Goal: Task Accomplishment & Management: Manage account settings

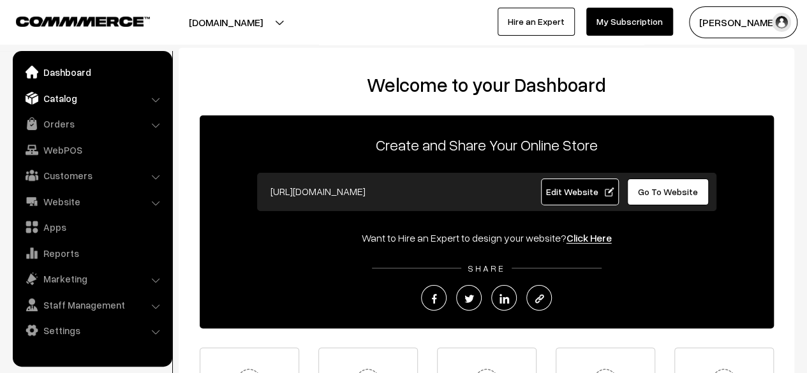
click at [65, 98] on link "Catalog" at bounding box center [92, 98] width 152 height 23
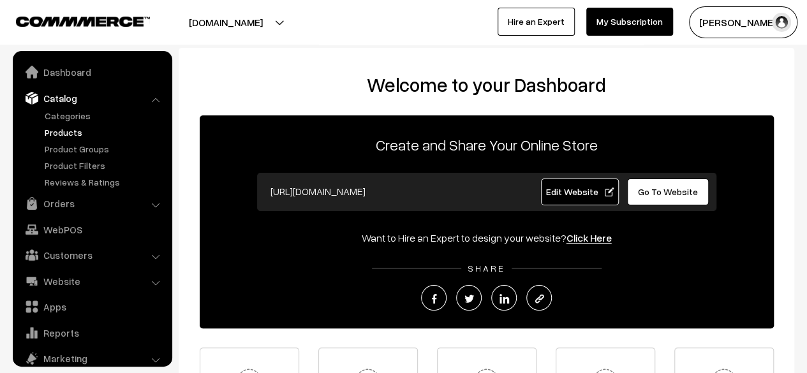
click at [68, 133] on link "Products" at bounding box center [104, 132] width 126 height 13
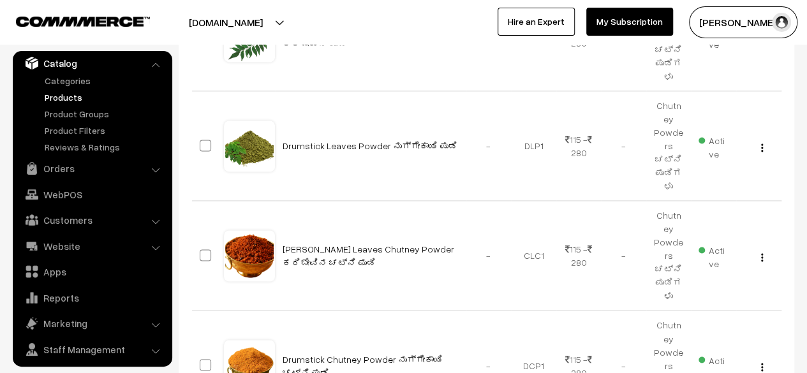
scroll to position [926, 0]
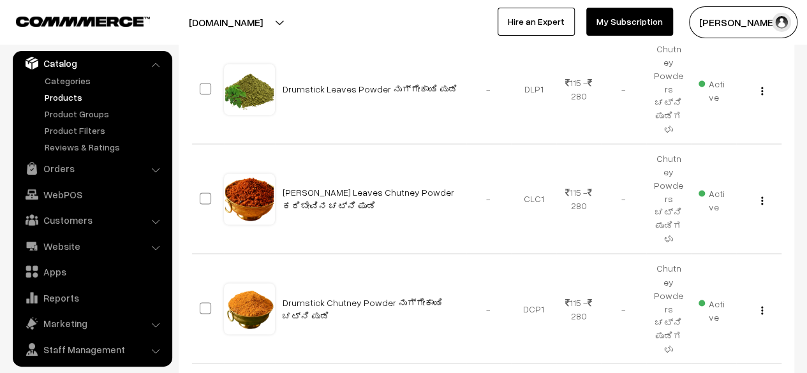
type input "12"
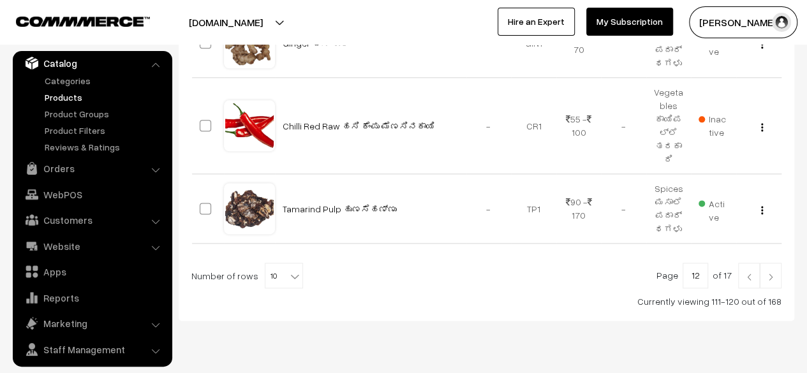
scroll to position [748, 0]
click at [762, 205] on img "button" at bounding box center [762, 209] width 2 height 8
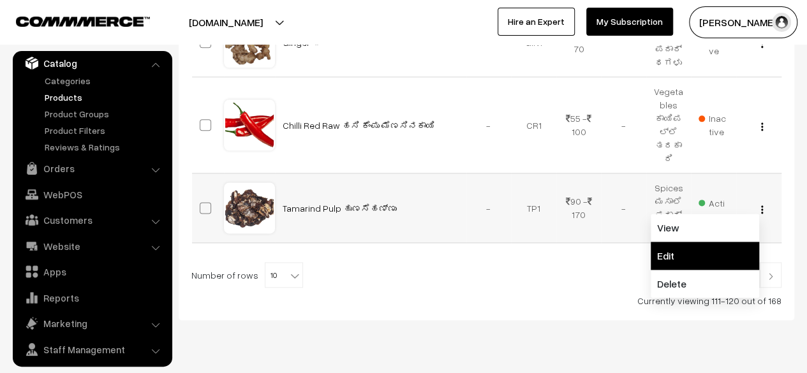
click at [714, 242] on link "Edit" at bounding box center [705, 256] width 108 height 28
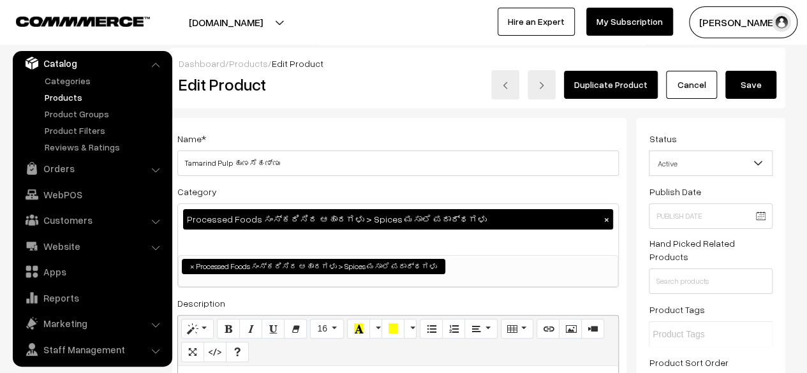
click at [685, 85] on link "Cancel" at bounding box center [691, 85] width 51 height 28
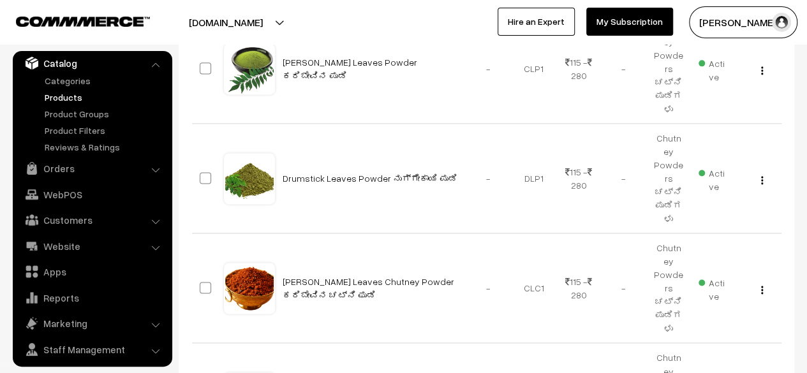
scroll to position [926, 0]
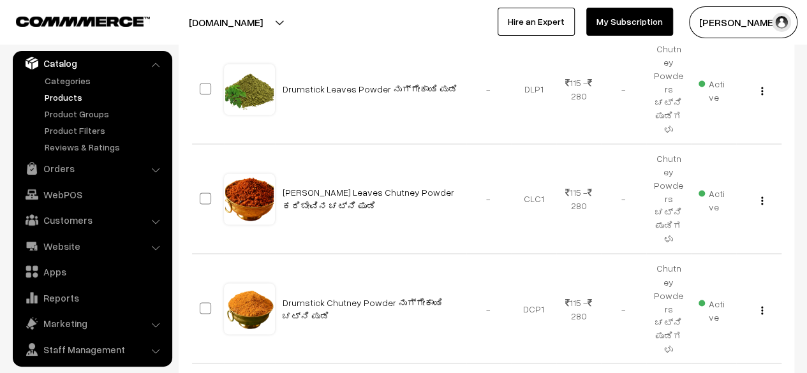
type input "13"
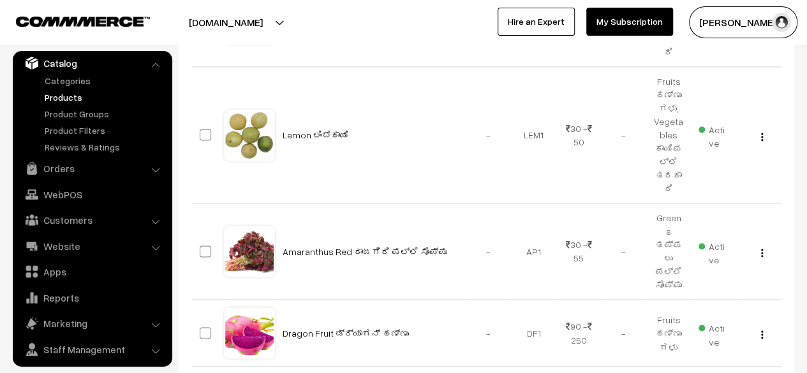
scroll to position [868, 0]
click at [762, 330] on img "button" at bounding box center [762, 334] width 2 height 8
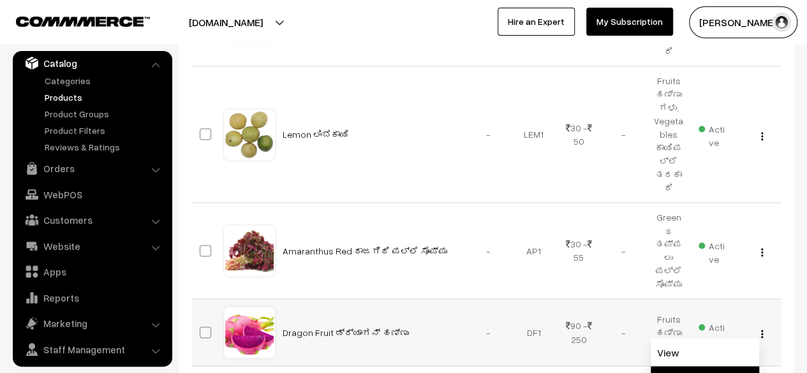
click at [711, 366] on link "Edit" at bounding box center [705, 380] width 108 height 28
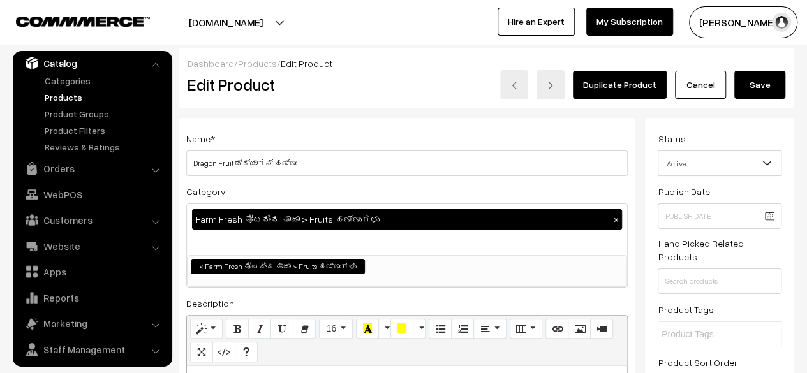
click at [716, 92] on link "Cancel" at bounding box center [700, 85] width 51 height 28
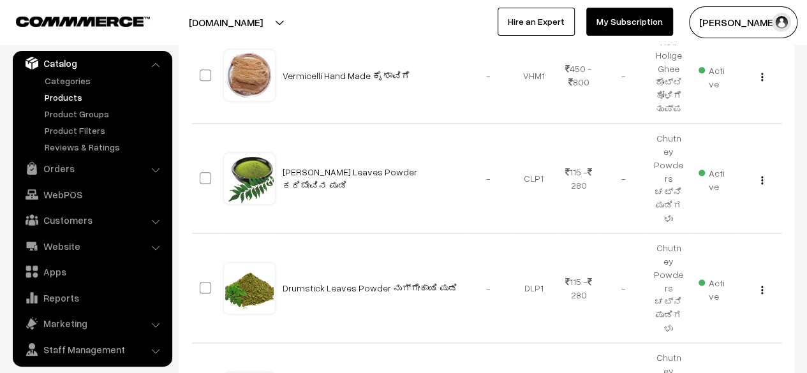
scroll to position [926, 0]
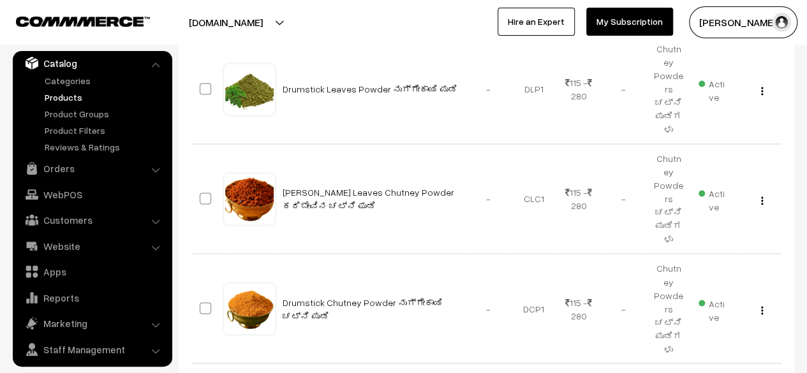
type input "16"
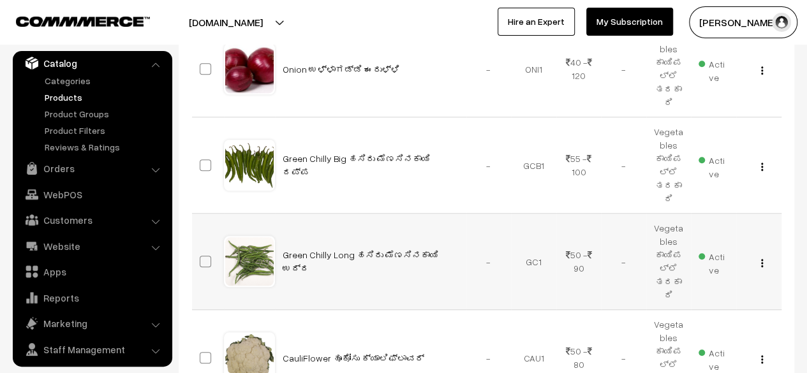
scroll to position [459, 0]
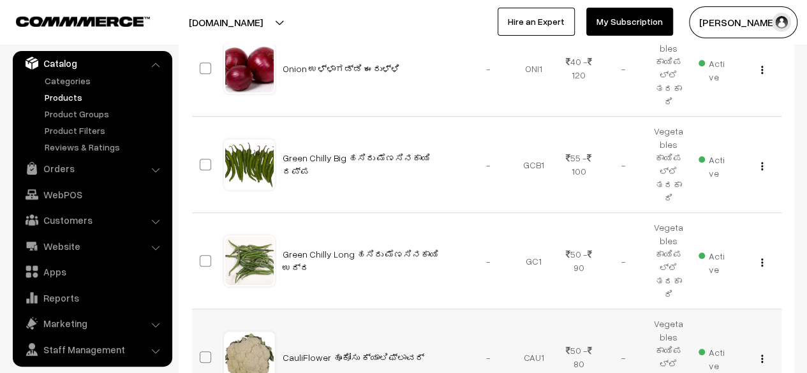
click at [762, 355] on img "button" at bounding box center [762, 359] width 2 height 8
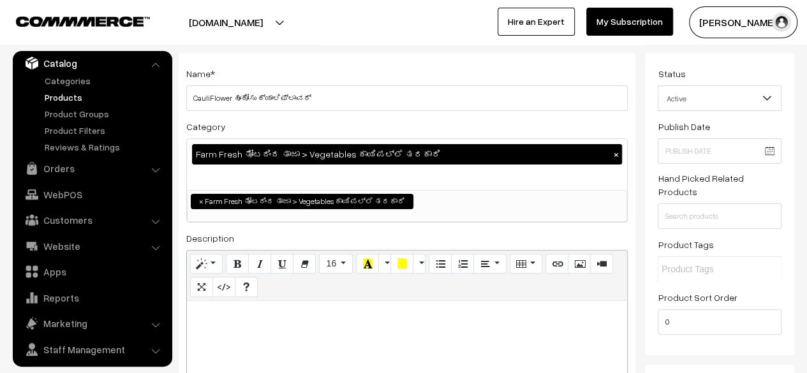
scroll to position [64, 0]
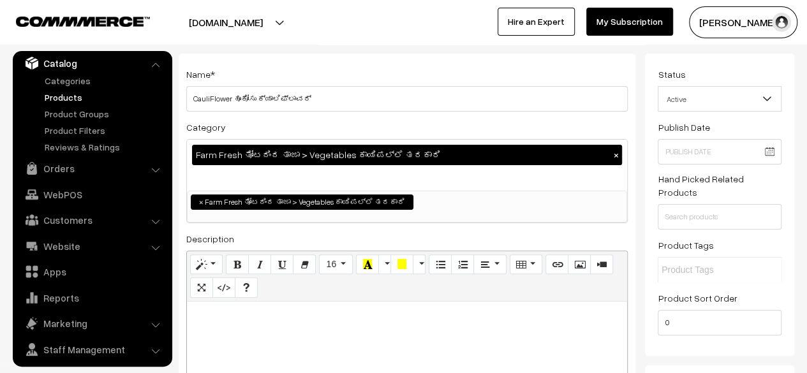
click at [227, 314] on p at bounding box center [406, 315] width 427 height 15
paste div
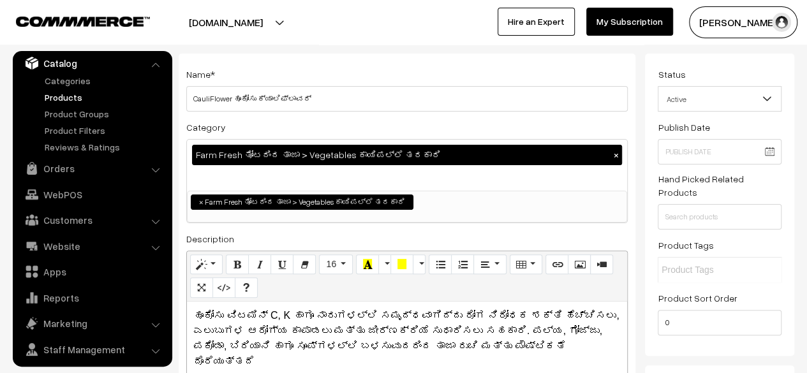
scroll to position [0, 0]
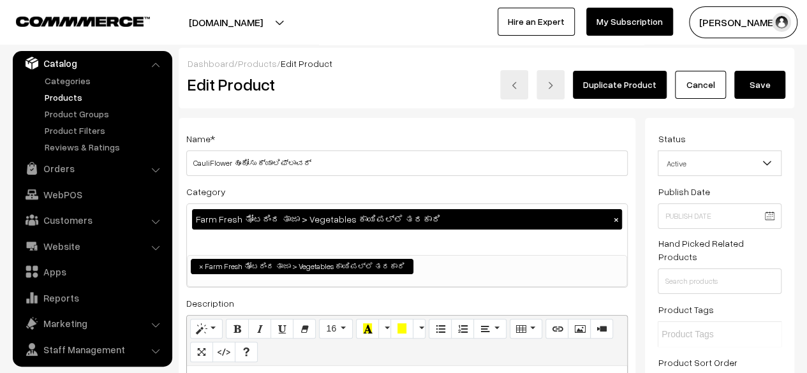
click at [758, 94] on button "Save" at bounding box center [759, 85] width 51 height 28
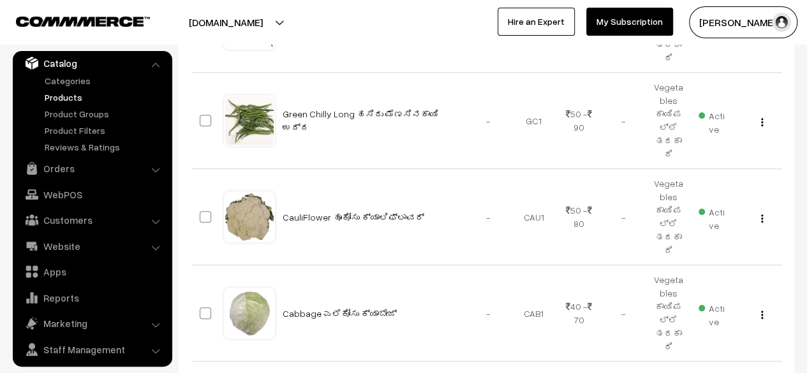
scroll to position [619, 0]
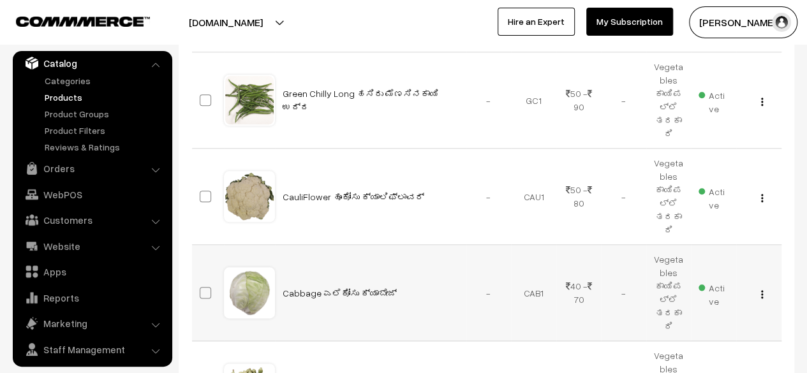
click at [763, 289] on button "button" at bounding box center [761, 294] width 3 height 10
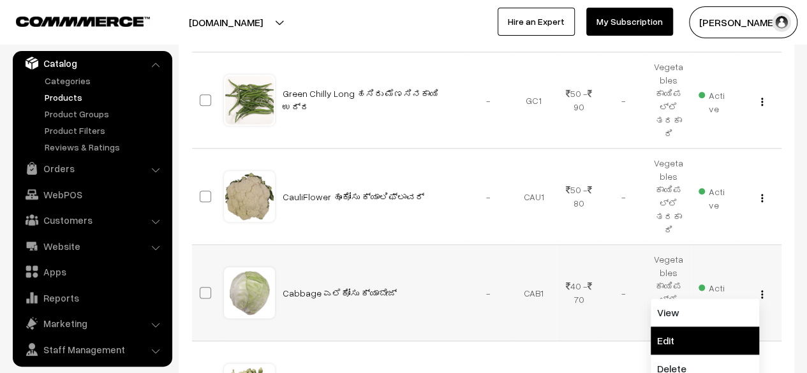
click at [703, 327] on link "Edit" at bounding box center [705, 341] width 108 height 28
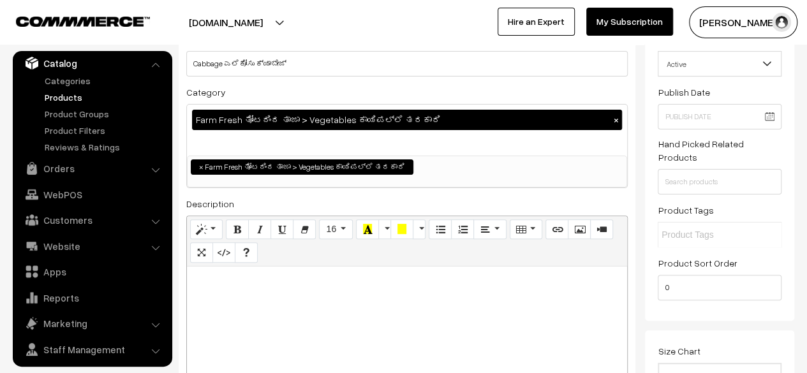
scroll to position [100, 0]
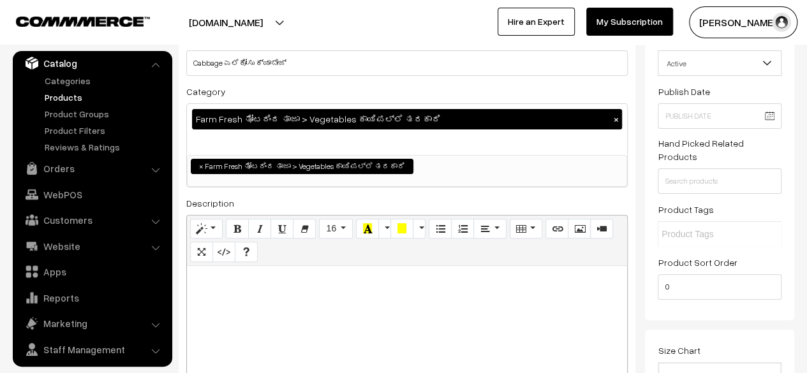
click at [423, 284] on p at bounding box center [406, 279] width 427 height 15
paste div
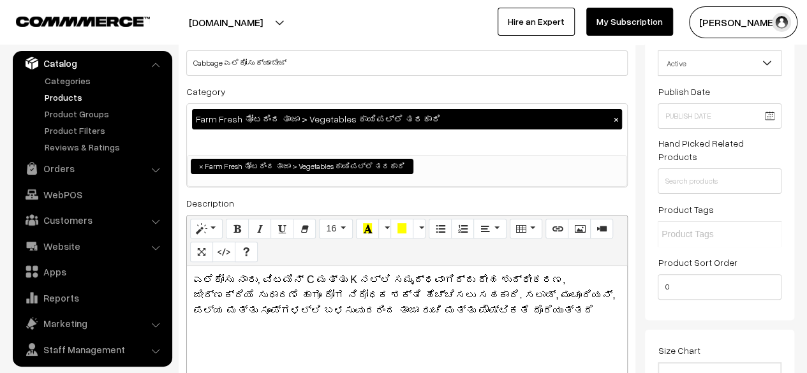
scroll to position [0, 0]
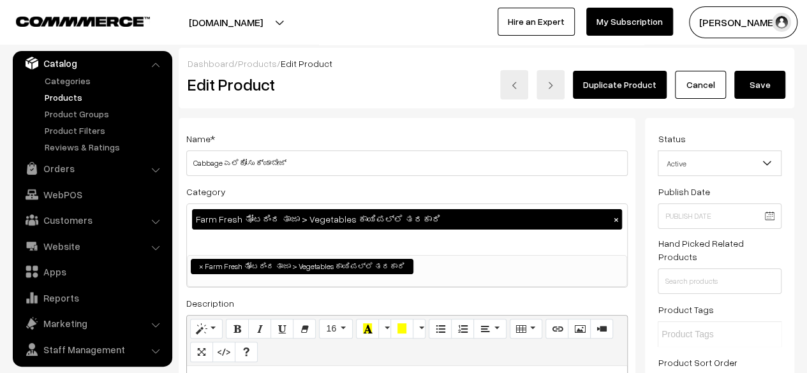
click at [755, 79] on button "Save" at bounding box center [759, 85] width 51 height 28
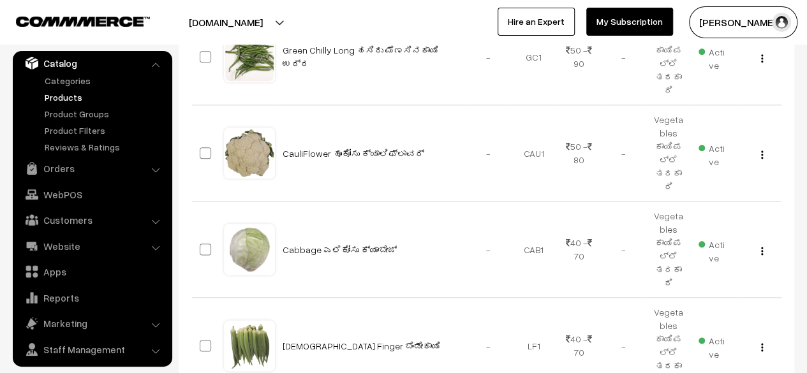
scroll to position [665, 0]
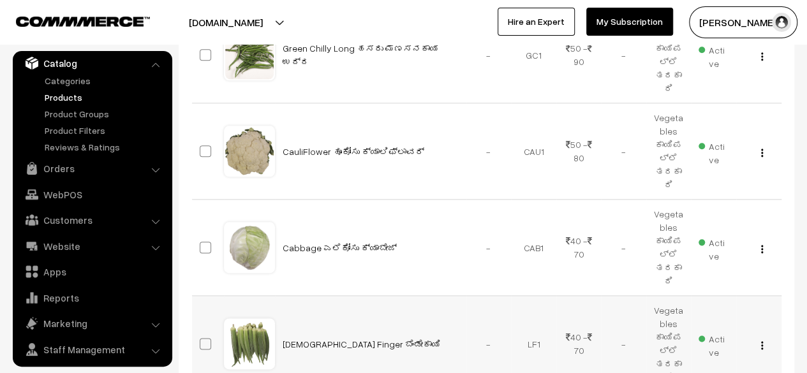
click at [760, 340] on button "button" at bounding box center [761, 345] width 3 height 10
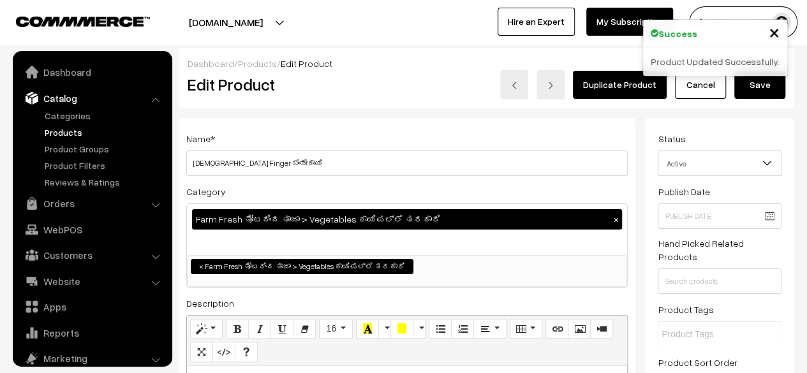
scroll to position [35, 0]
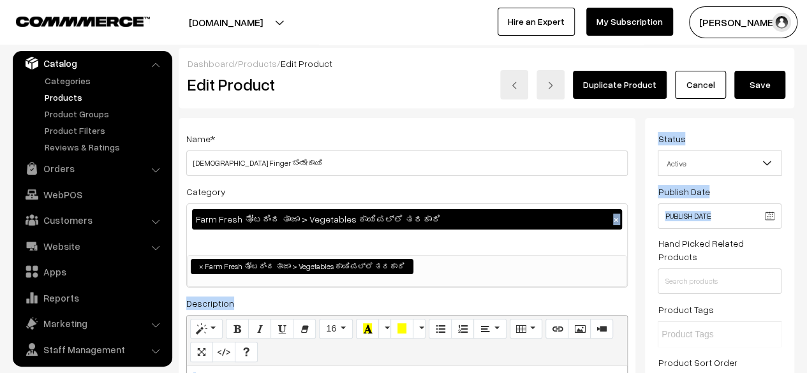
drag, startPoint x: 651, startPoint y: 246, endPoint x: 524, endPoint y: 225, distance: 128.6
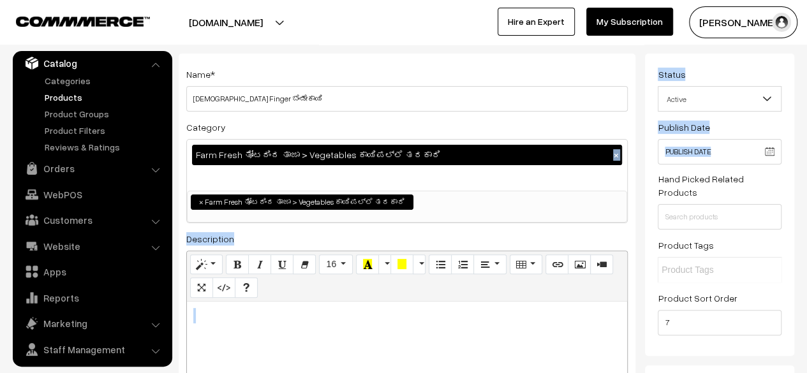
scroll to position [78, 0]
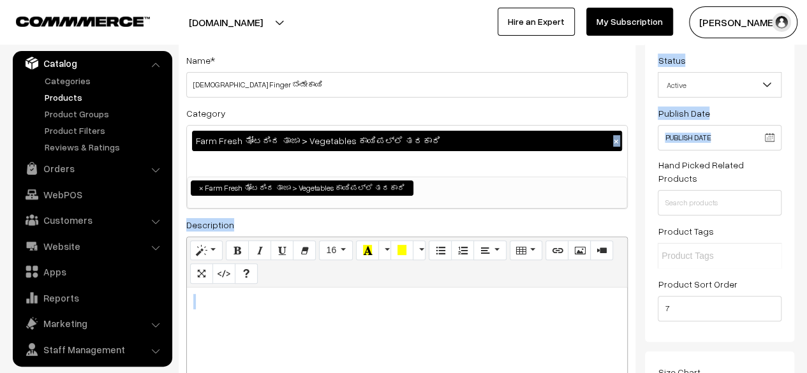
click at [449, 311] on div at bounding box center [407, 367] width 440 height 159
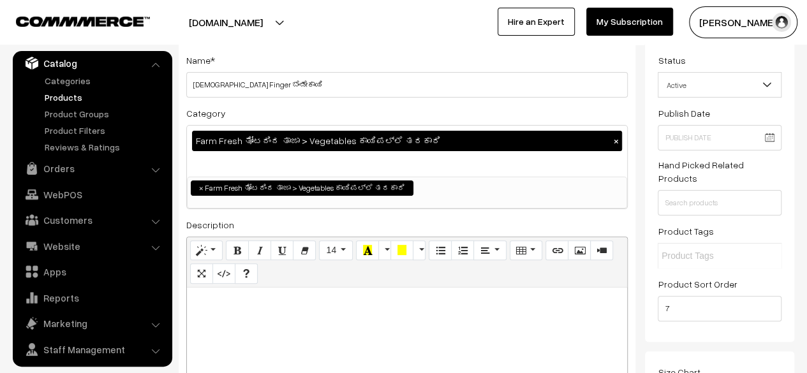
paste div
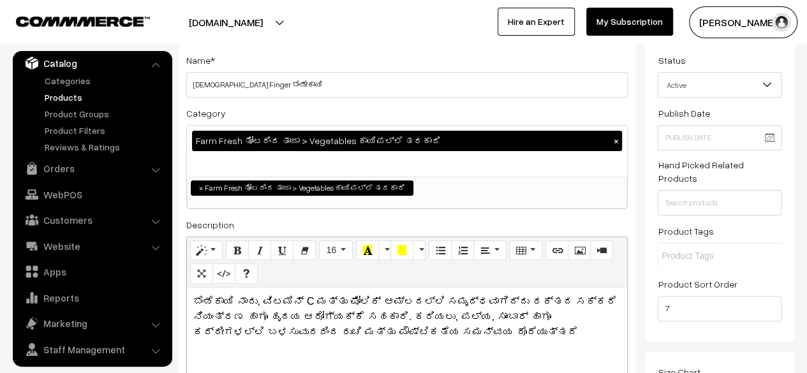
scroll to position [0, 0]
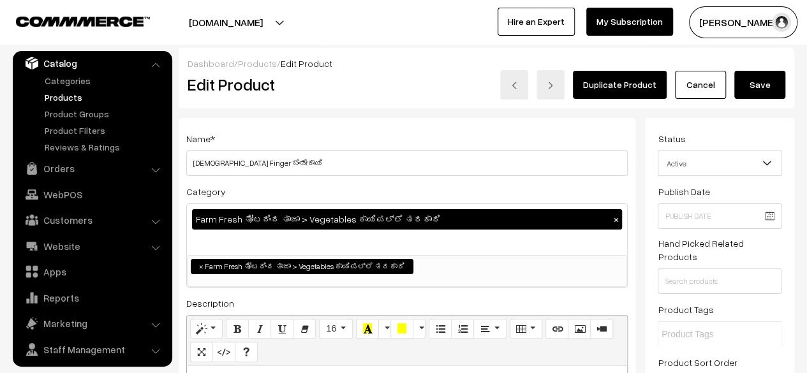
click at [762, 94] on button "Save" at bounding box center [759, 85] width 51 height 28
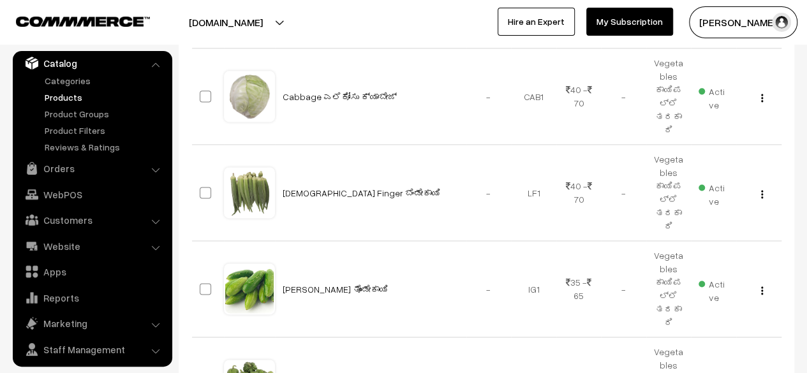
scroll to position [818, 0]
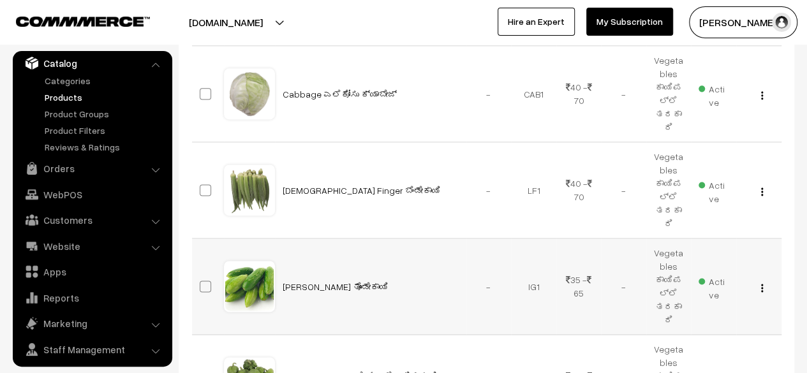
click at [762, 284] on img "button" at bounding box center [762, 288] width 2 height 8
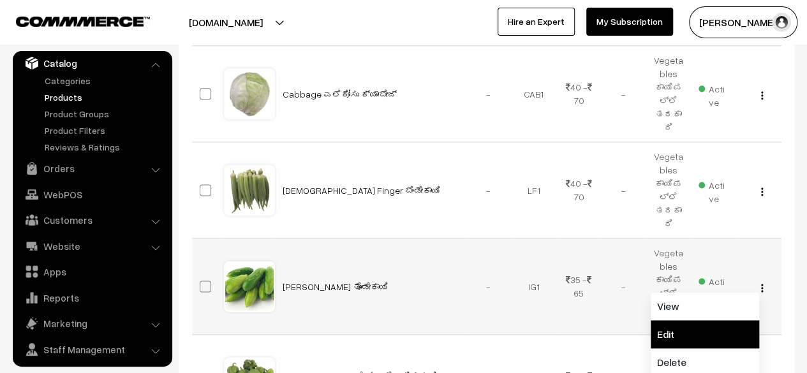
click at [707, 320] on link "Edit" at bounding box center [705, 334] width 108 height 28
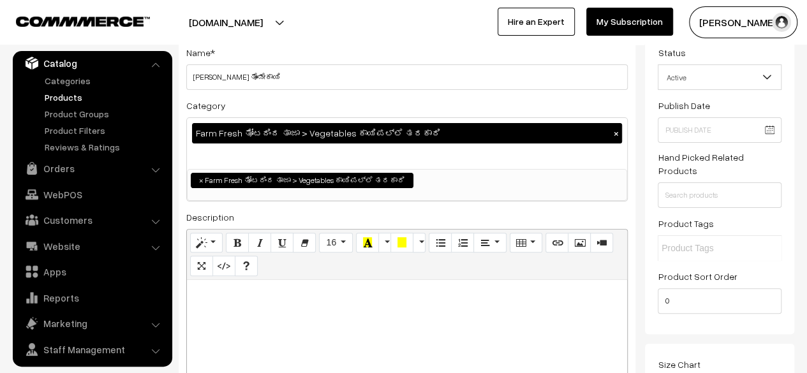
scroll to position [87, 0]
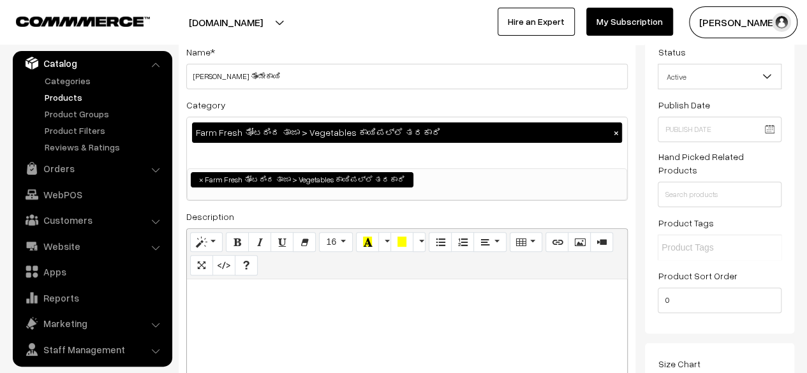
click at [363, 295] on p at bounding box center [406, 293] width 427 height 15
paste div
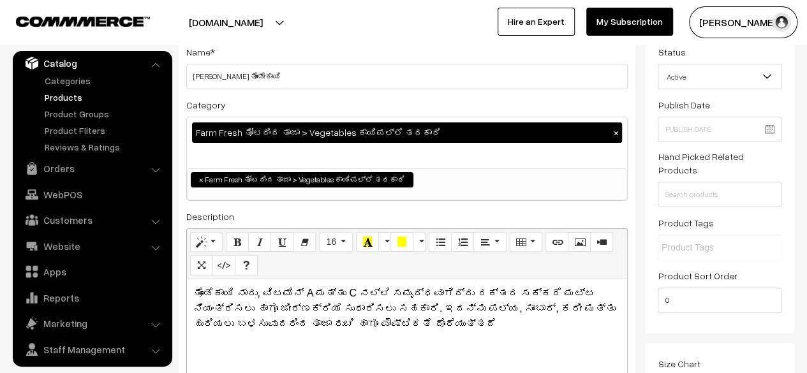
scroll to position [0, 0]
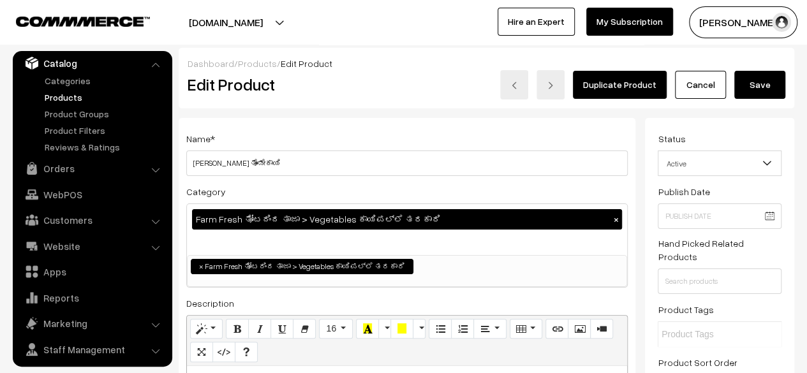
click at [765, 88] on button "Save" at bounding box center [759, 85] width 51 height 28
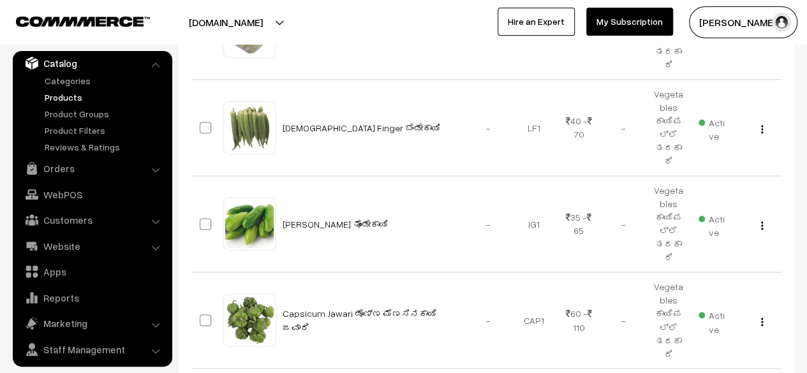
scroll to position [883, 0]
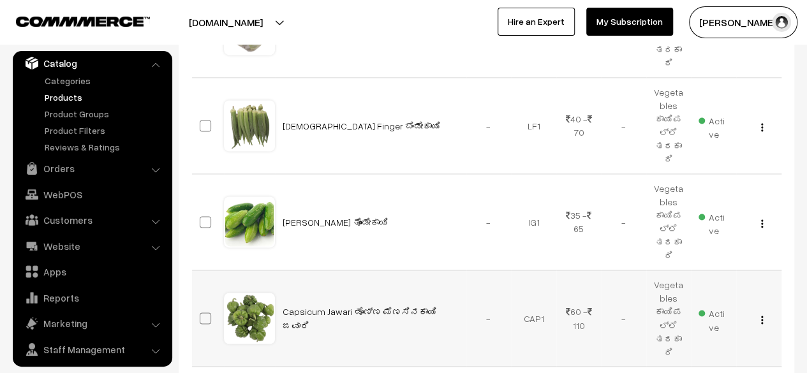
click at [762, 316] on img "button" at bounding box center [762, 320] width 2 height 8
click at [700, 352] on link "Edit" at bounding box center [705, 366] width 108 height 28
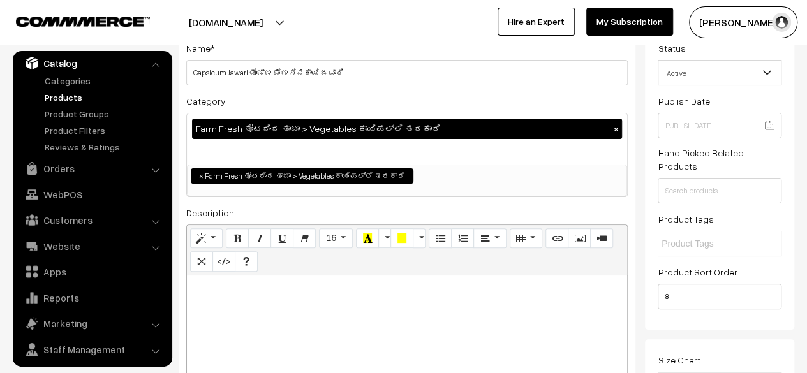
scroll to position [91, 0]
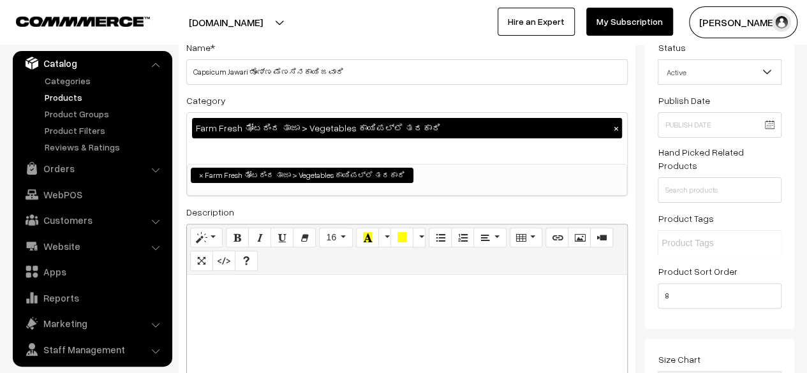
click at [249, 297] on div at bounding box center [407, 354] width 440 height 159
paste div
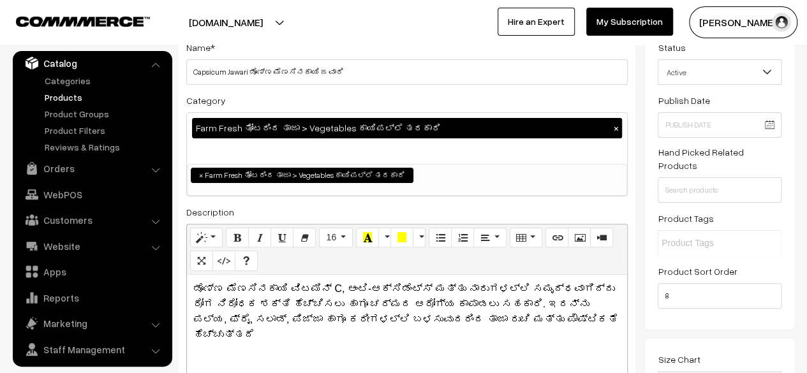
scroll to position [0, 0]
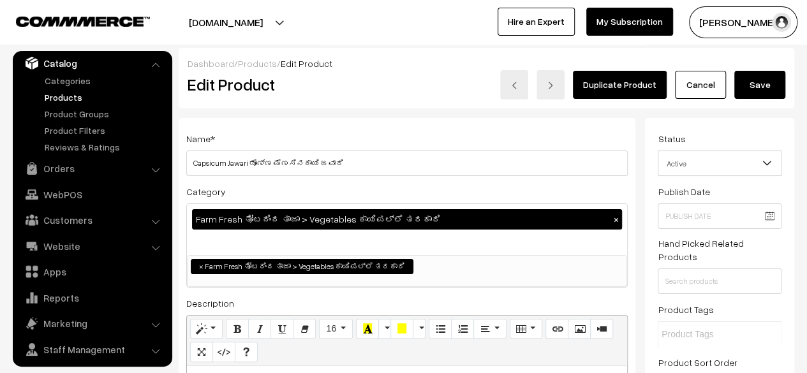
click at [753, 85] on button "Save" at bounding box center [759, 85] width 51 height 28
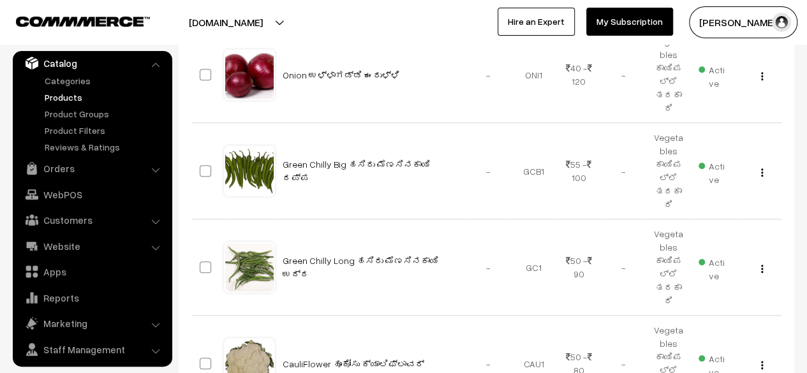
scroll to position [453, 0]
click at [762, 264] on img "button" at bounding box center [762, 268] width 2 height 8
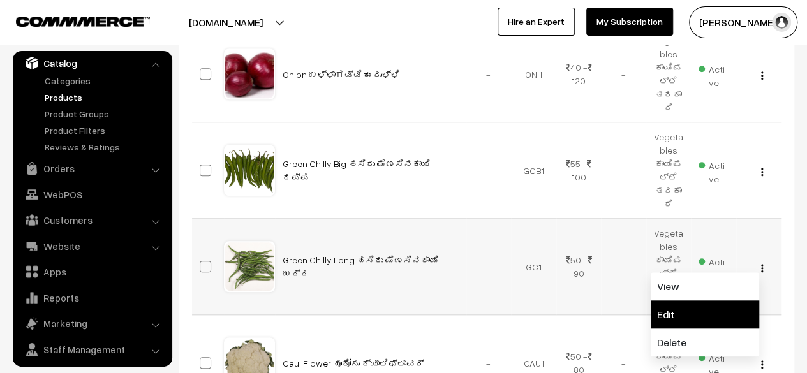
click at [718, 300] on link "Edit" at bounding box center [705, 314] width 108 height 28
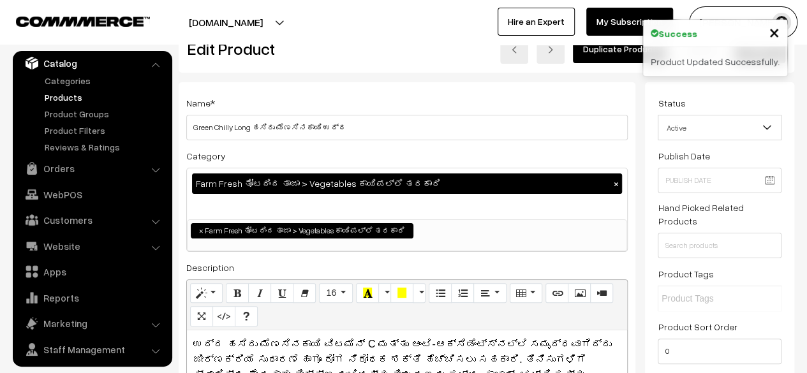
scroll to position [25, 0]
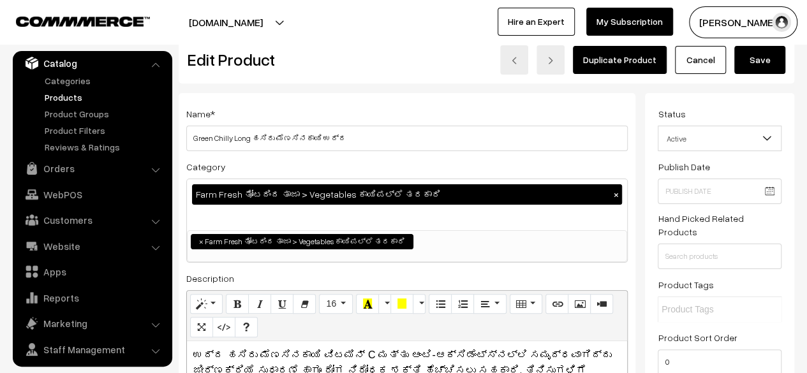
click at [705, 63] on link "Cancel" at bounding box center [700, 60] width 51 height 28
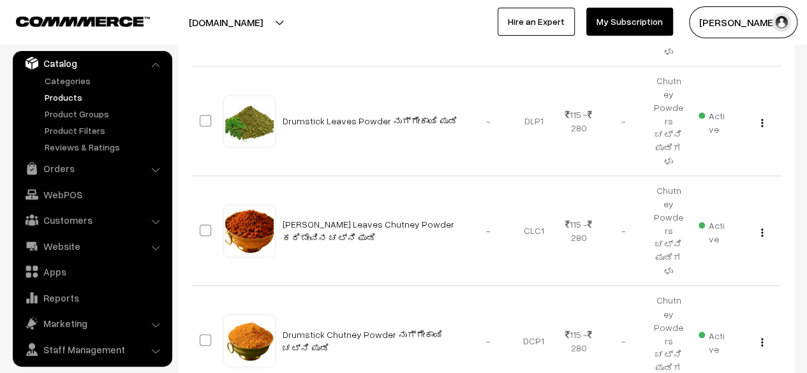
scroll to position [926, 0]
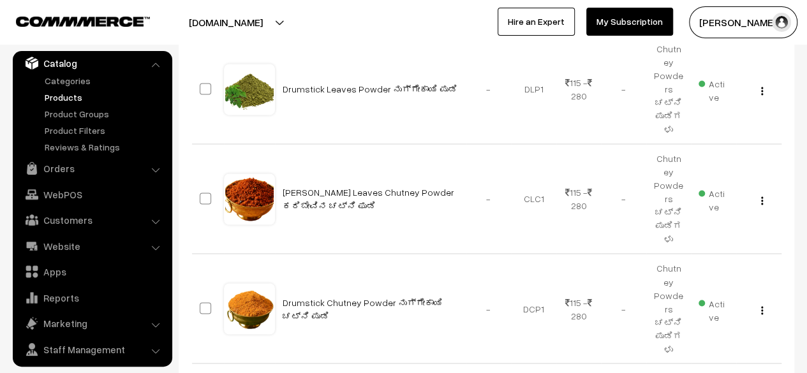
type input "17"
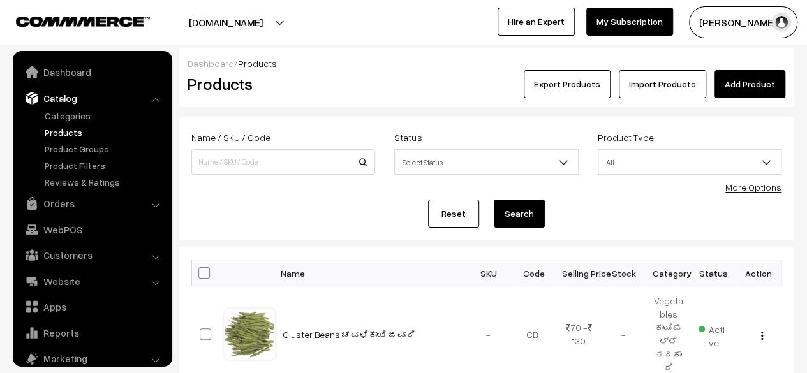
scroll to position [35, 0]
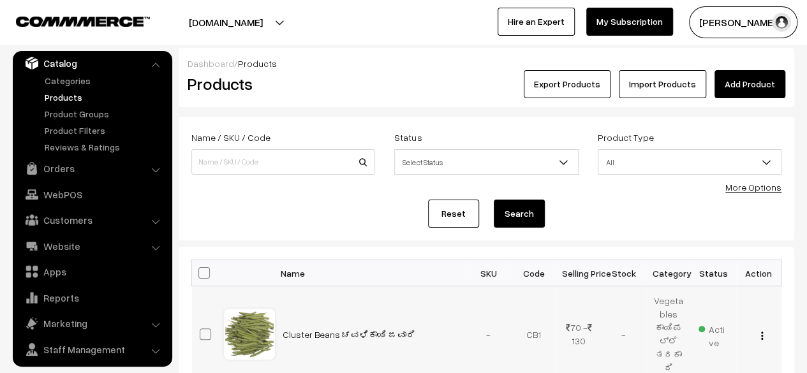
click at [762, 332] on img "button" at bounding box center [762, 336] width 2 height 8
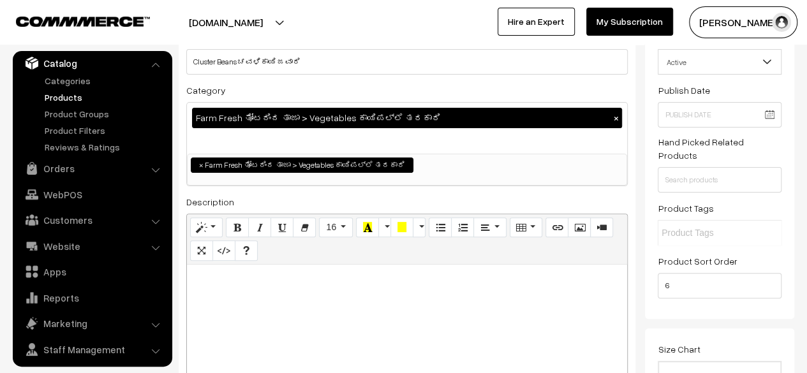
scroll to position [106, 0]
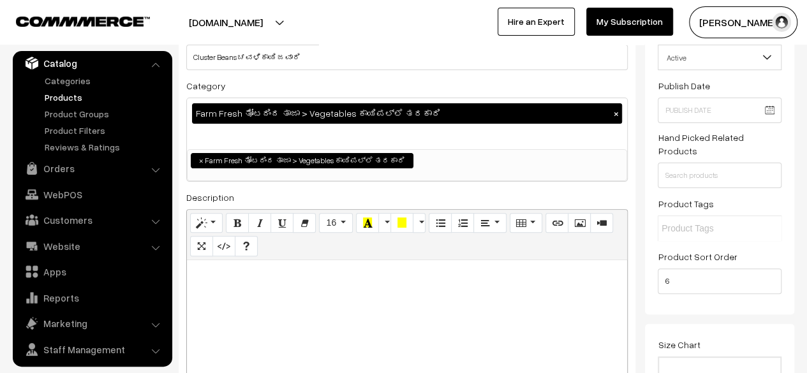
click at [373, 274] on p at bounding box center [406, 274] width 427 height 15
paste div
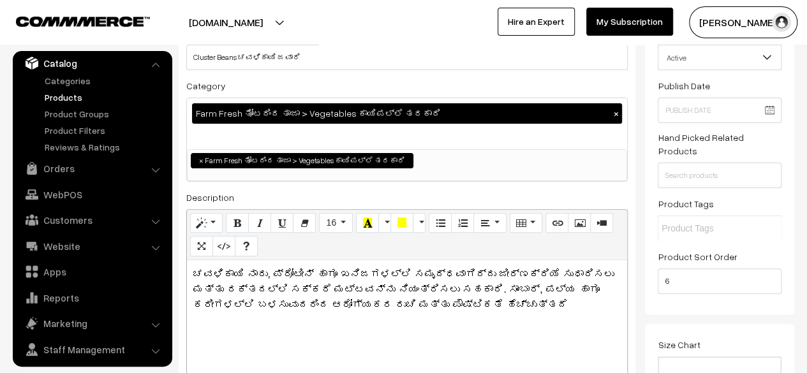
scroll to position [0, 0]
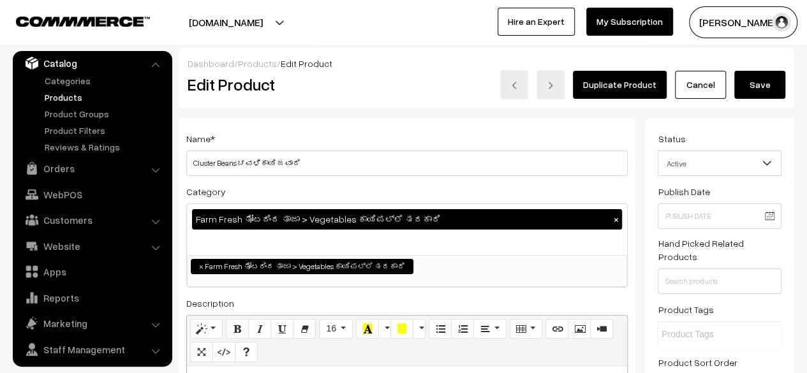
click at [760, 89] on button "Save" at bounding box center [759, 85] width 51 height 28
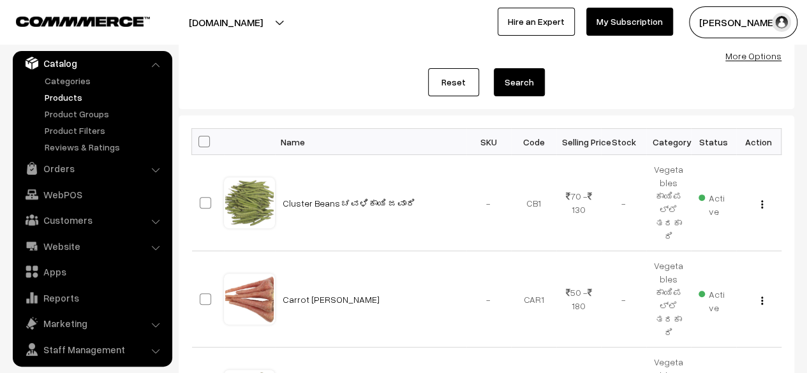
scroll to position [137, 0]
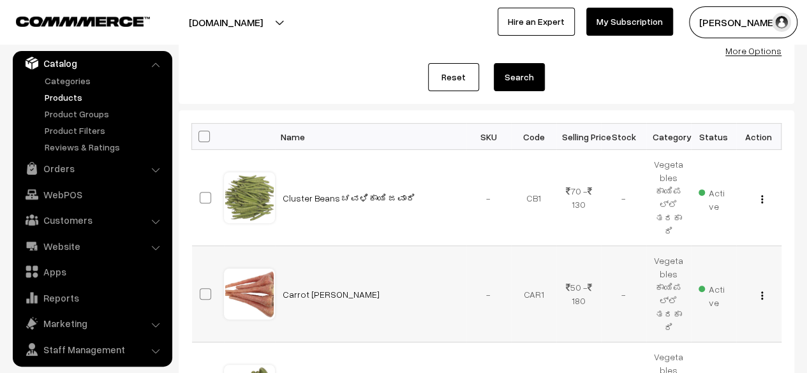
click at [761, 292] on img "button" at bounding box center [762, 296] width 2 height 8
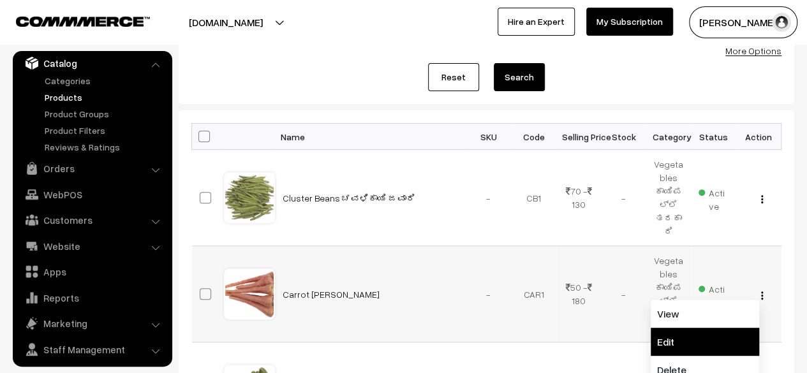
click at [704, 328] on link "Edit" at bounding box center [705, 342] width 108 height 28
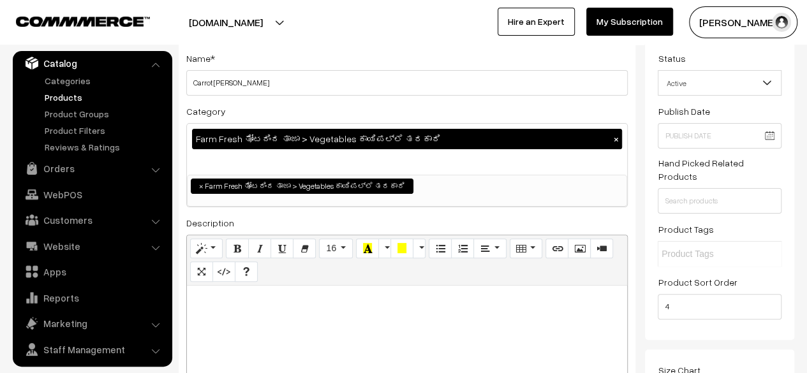
scroll to position [100, 0]
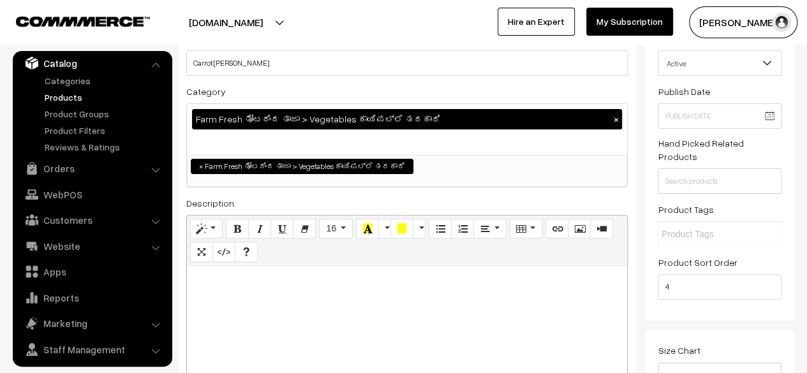
click at [332, 299] on div at bounding box center [407, 345] width 440 height 159
paste div
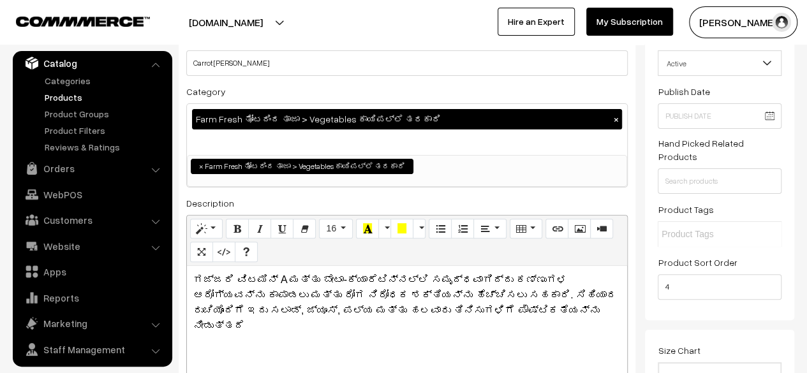
scroll to position [0, 0]
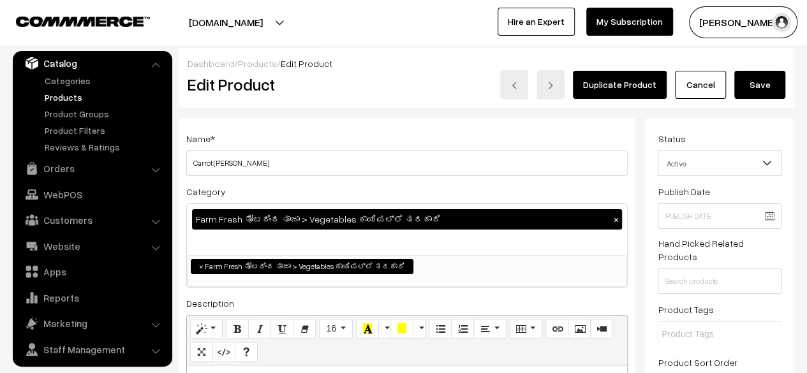
click at [764, 86] on button "Save" at bounding box center [759, 85] width 51 height 28
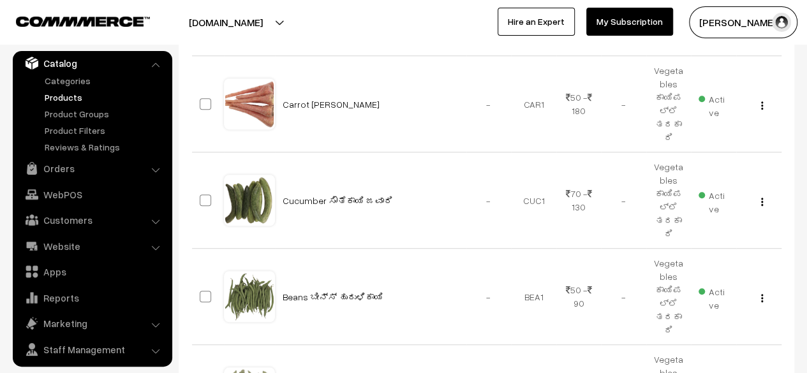
scroll to position [330, 0]
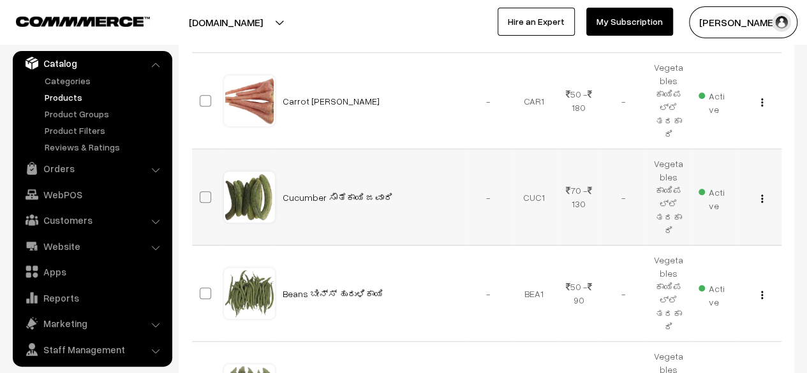
click at [761, 195] on img "button" at bounding box center [762, 199] width 2 height 8
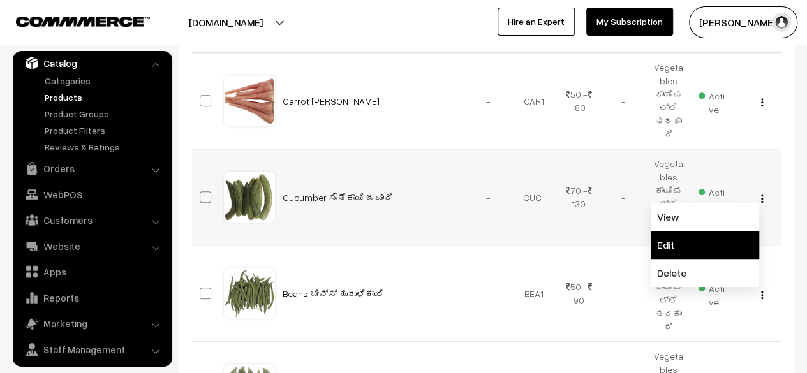
click at [704, 231] on link "Edit" at bounding box center [705, 245] width 108 height 28
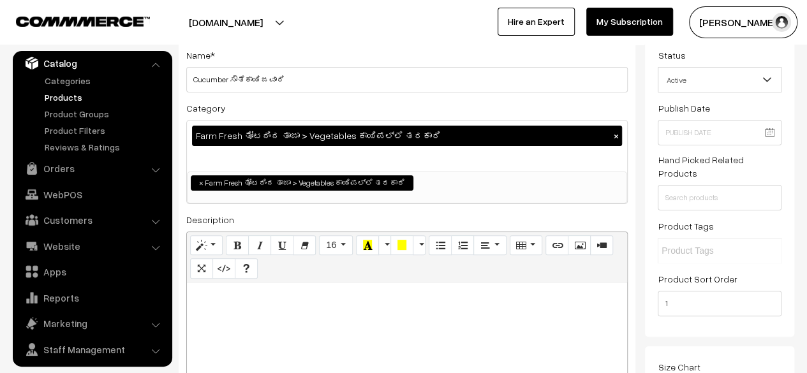
scroll to position [84, 0]
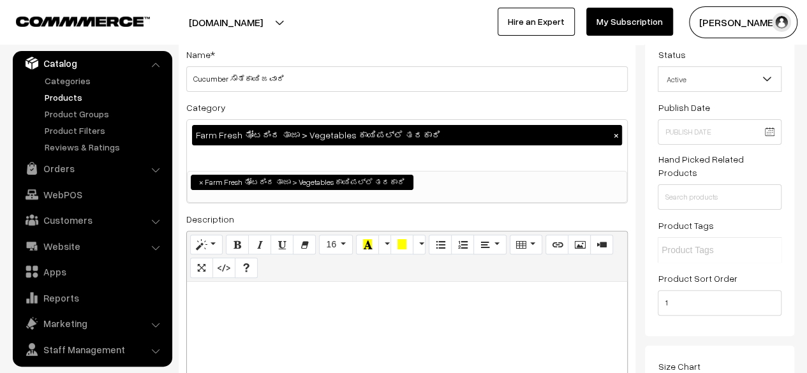
click at [272, 302] on p at bounding box center [406, 295] width 427 height 15
paste div
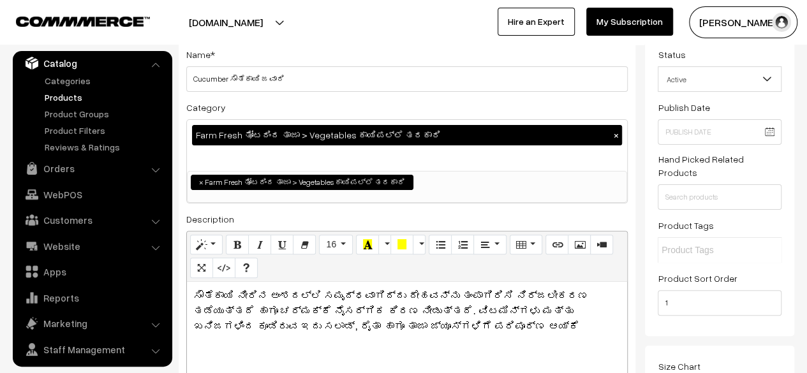
scroll to position [0, 0]
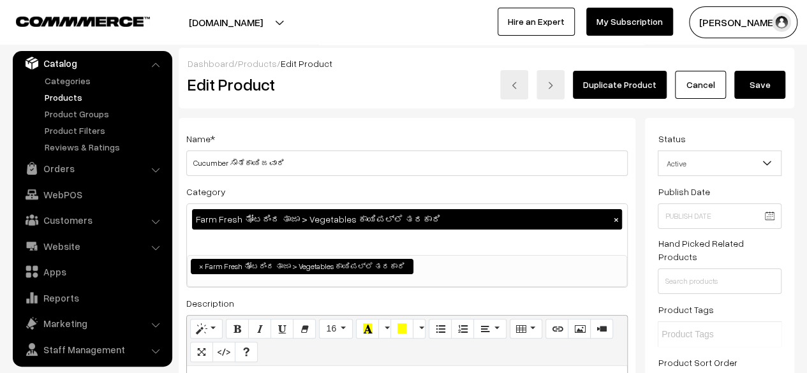
click at [761, 86] on button "Save" at bounding box center [759, 85] width 51 height 28
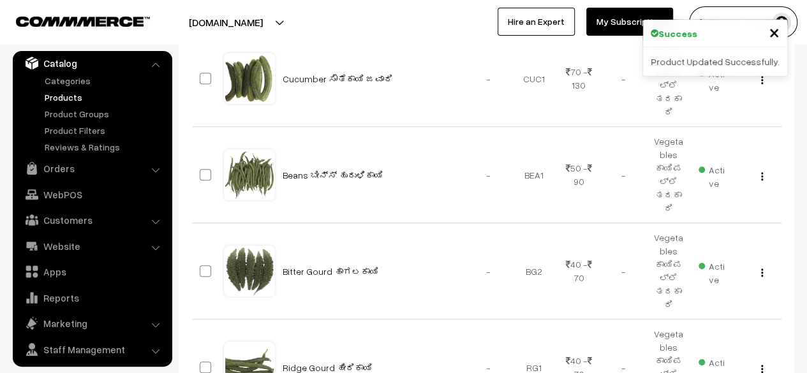
scroll to position [457, 0]
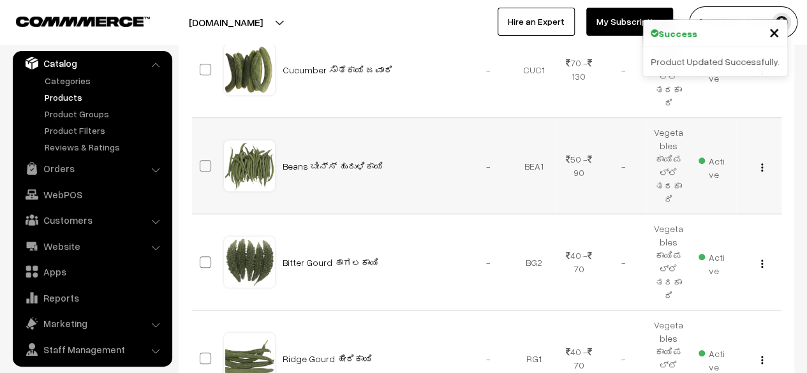
click at [761, 163] on img "button" at bounding box center [762, 167] width 2 height 8
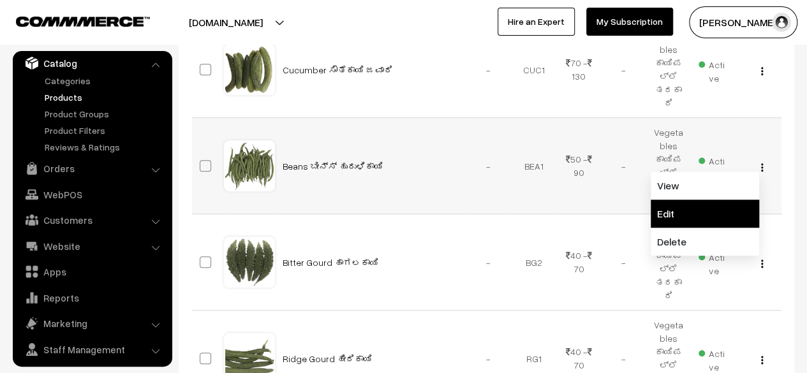
click at [695, 200] on link "Edit" at bounding box center [705, 214] width 108 height 28
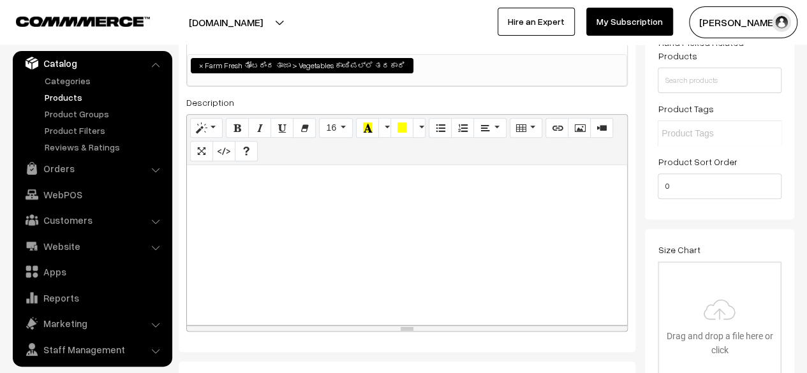
scroll to position [203, 0]
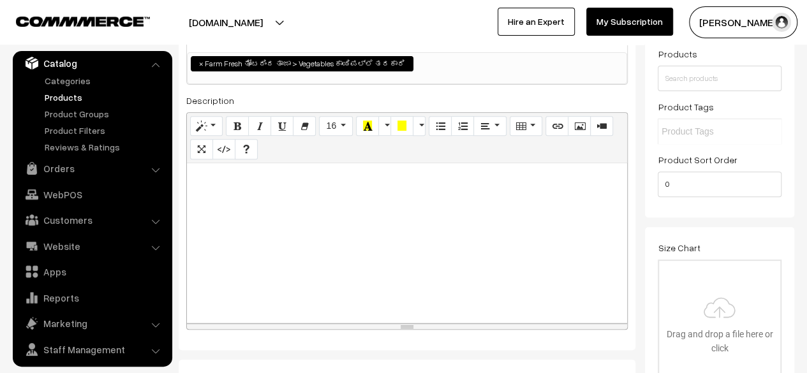
click at [341, 210] on div at bounding box center [407, 242] width 440 height 159
paste div
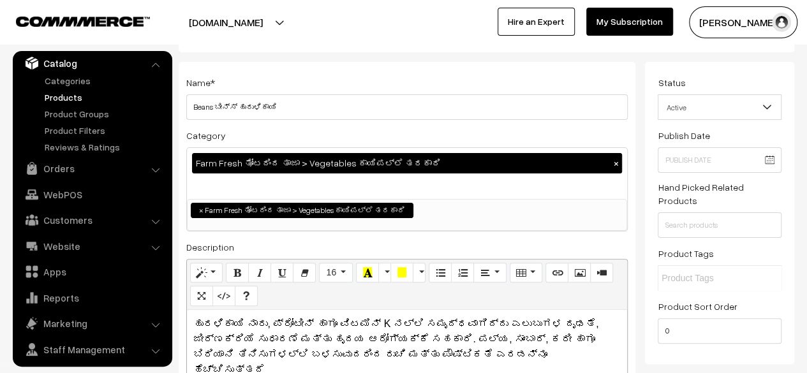
scroll to position [0, 0]
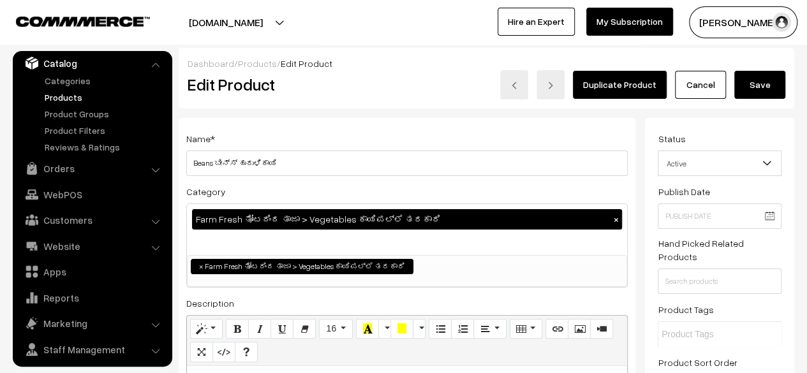
click at [760, 85] on button "Save" at bounding box center [759, 85] width 51 height 28
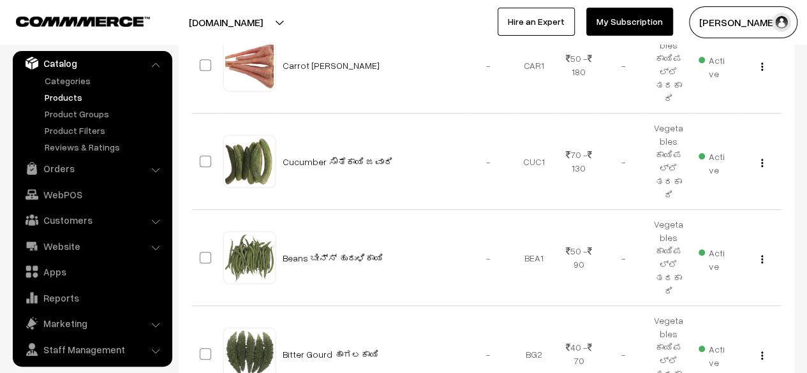
scroll to position [447, 0]
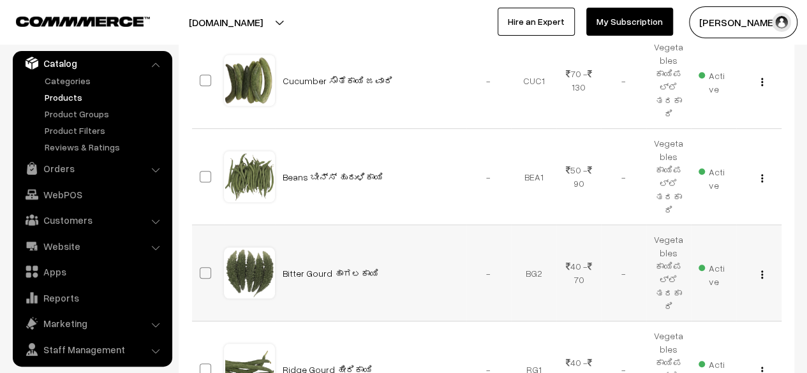
click at [761, 270] on img "button" at bounding box center [762, 274] width 2 height 8
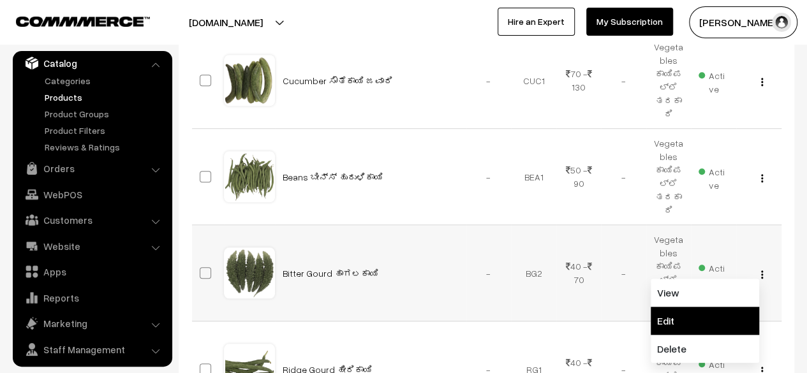
click at [709, 307] on link "Edit" at bounding box center [705, 321] width 108 height 28
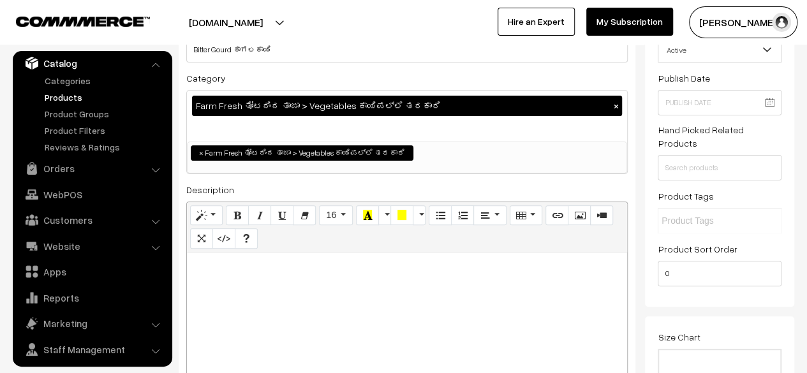
scroll to position [117, 0]
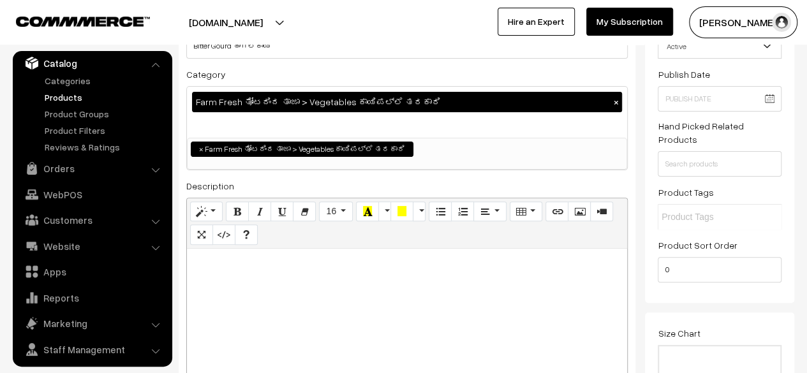
click at [230, 265] on p at bounding box center [406, 262] width 427 height 15
paste div
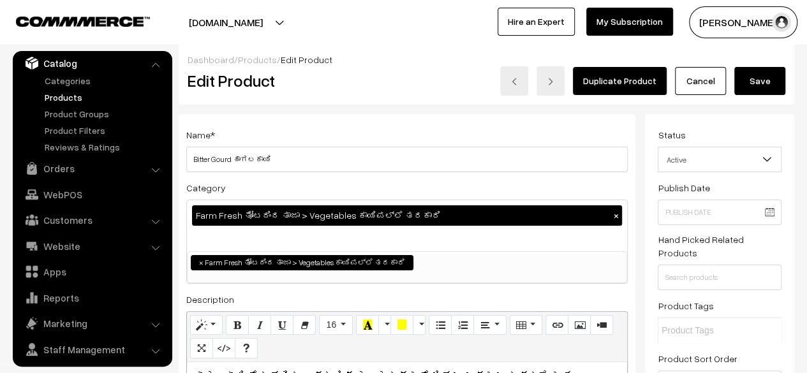
scroll to position [0, 0]
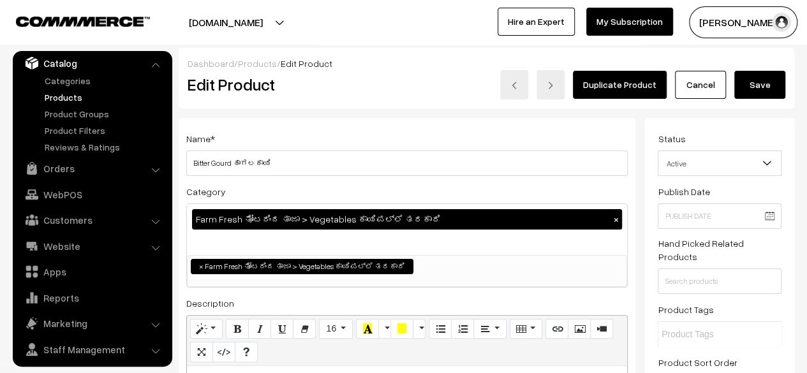
click at [766, 86] on button "Save" at bounding box center [759, 85] width 51 height 28
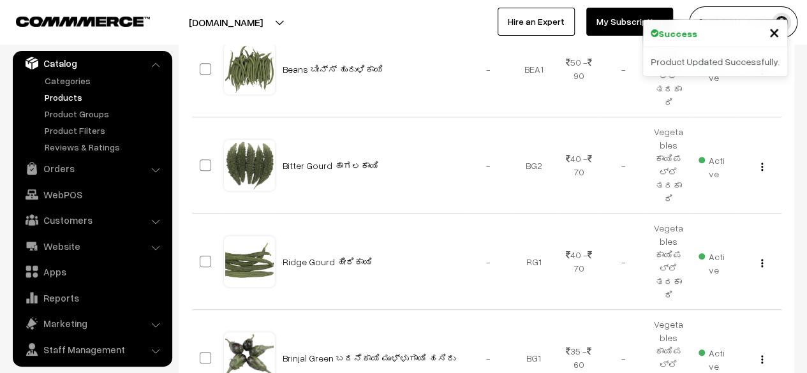
scroll to position [556, 0]
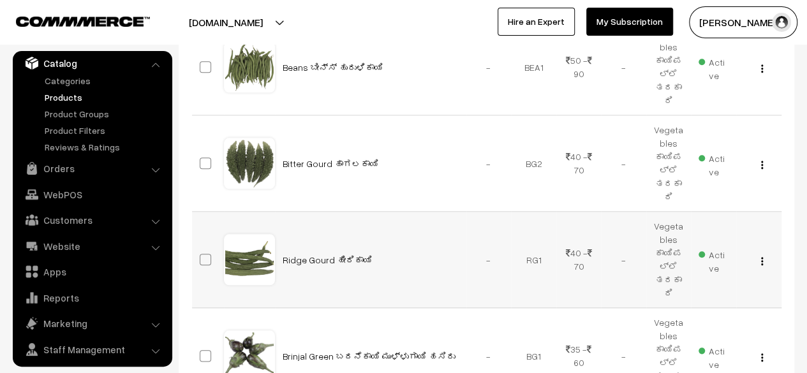
click at [762, 257] on img "button" at bounding box center [762, 261] width 2 height 8
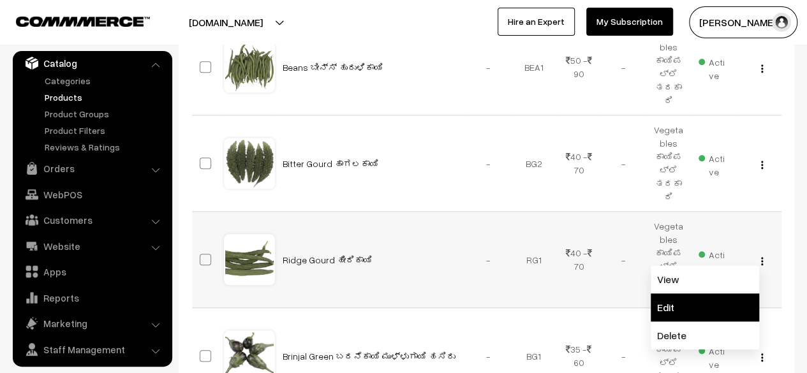
click at [695, 293] on link "Edit" at bounding box center [705, 307] width 108 height 28
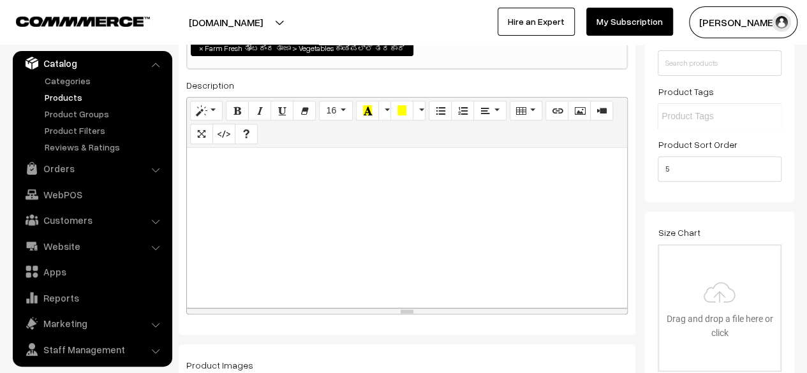
scroll to position [218, 0]
click at [406, 177] on div at bounding box center [407, 228] width 440 height 159
paste div
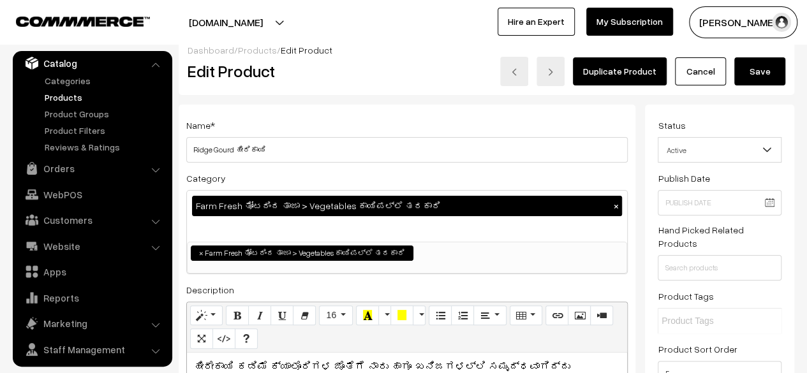
scroll to position [11, 0]
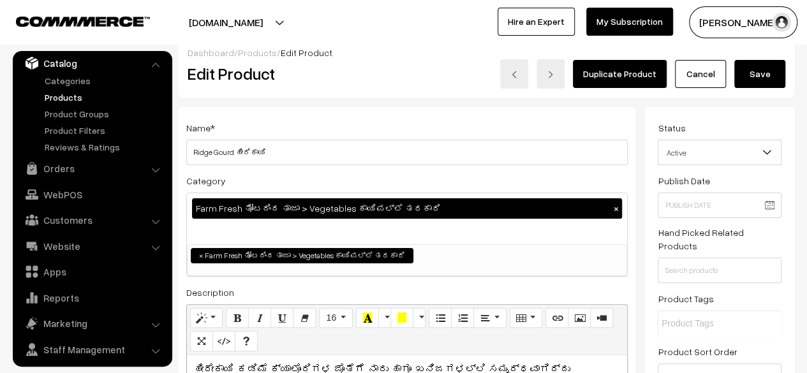
click at [763, 71] on button "Save" at bounding box center [759, 74] width 51 height 28
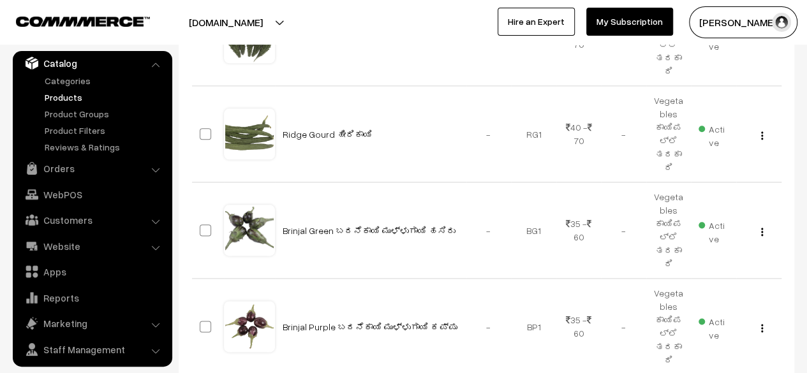
scroll to position [688, 0]
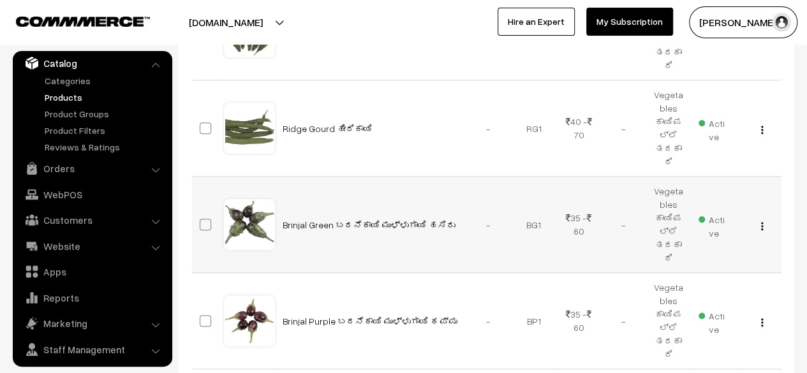
click at [763, 221] on button "button" at bounding box center [761, 226] width 3 height 10
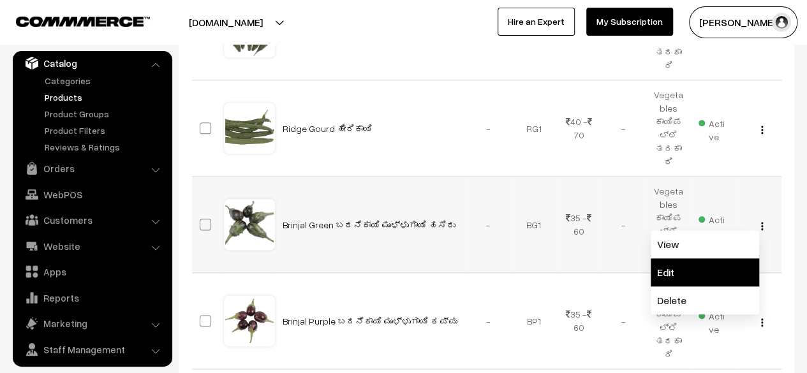
click at [700, 258] on link "Edit" at bounding box center [705, 272] width 108 height 28
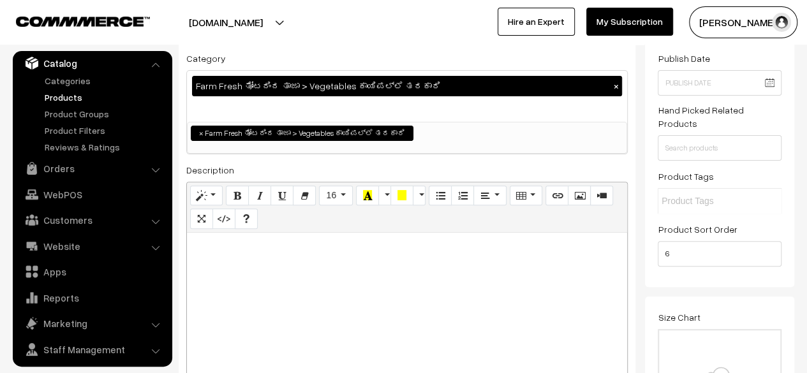
scroll to position [137, 0]
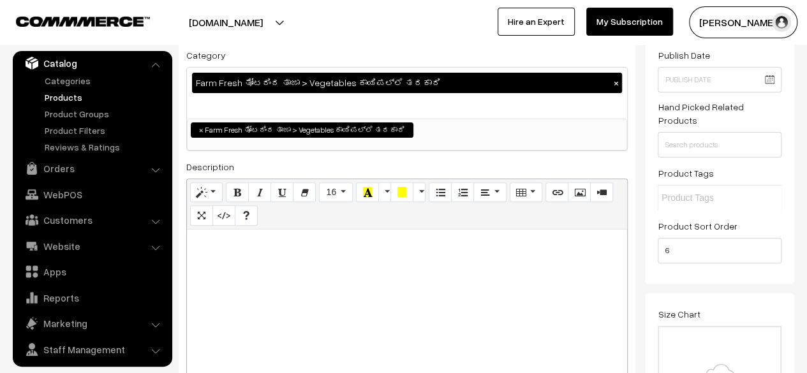
click at [315, 242] on p at bounding box center [406, 243] width 427 height 15
paste div
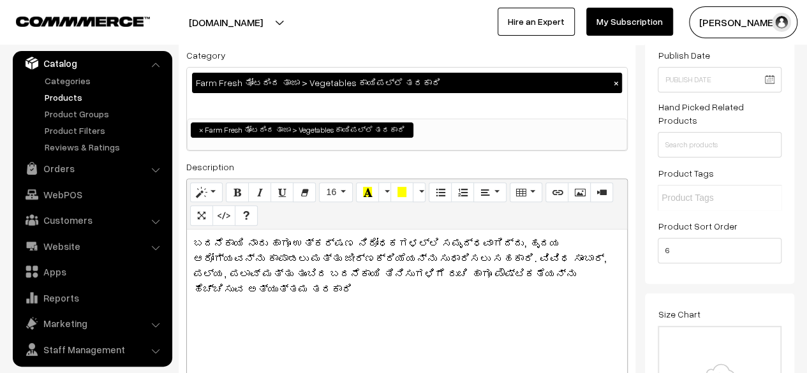
scroll to position [0, 0]
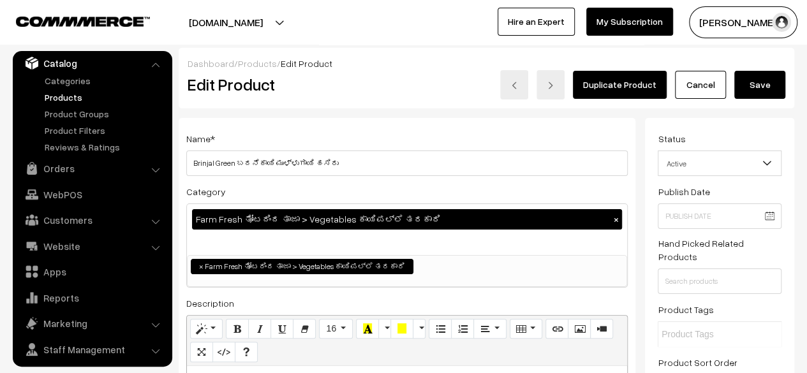
click at [764, 89] on button "Save" at bounding box center [759, 85] width 51 height 28
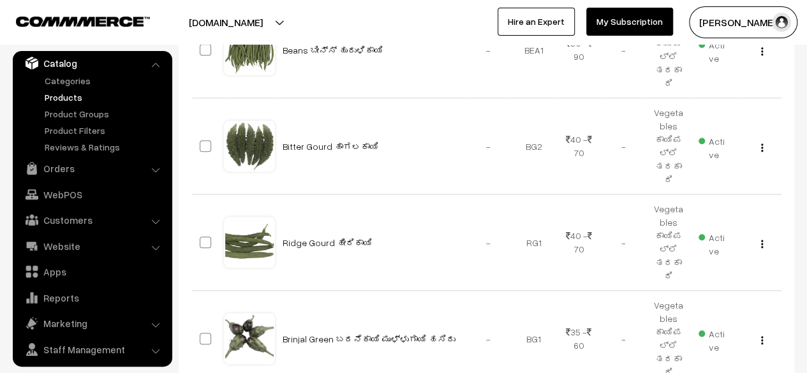
scroll to position [734, 0]
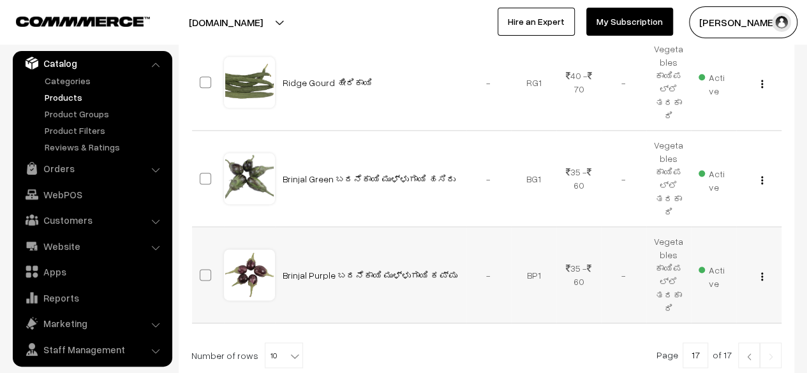
click at [761, 272] on img "button" at bounding box center [762, 276] width 2 height 8
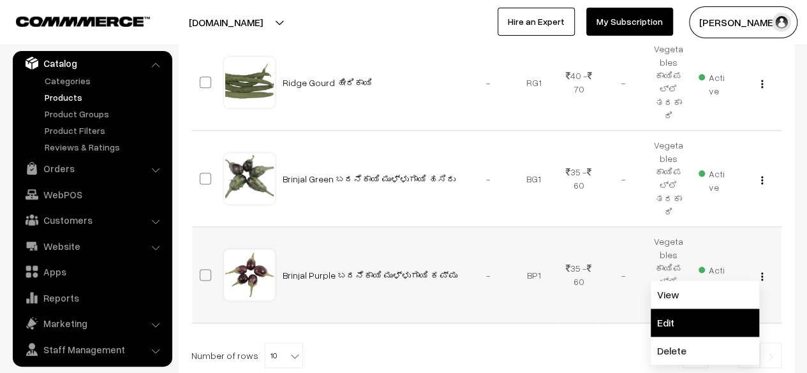
click at [708, 309] on link "Edit" at bounding box center [705, 323] width 108 height 28
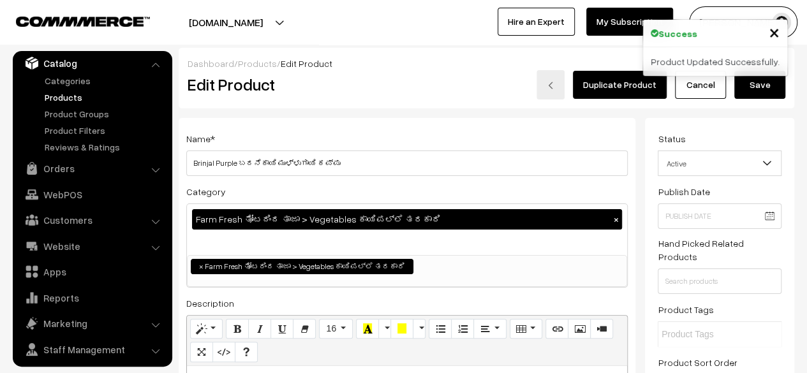
click at [704, 90] on link "Cancel" at bounding box center [700, 85] width 51 height 28
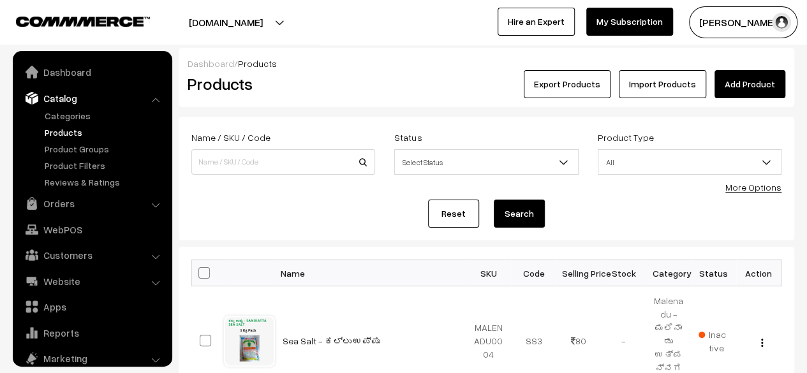
scroll to position [35, 0]
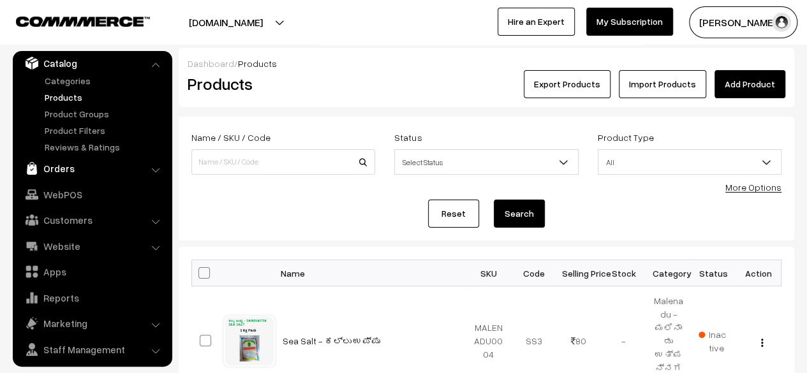
click at [64, 165] on link "Orders" at bounding box center [92, 168] width 152 height 23
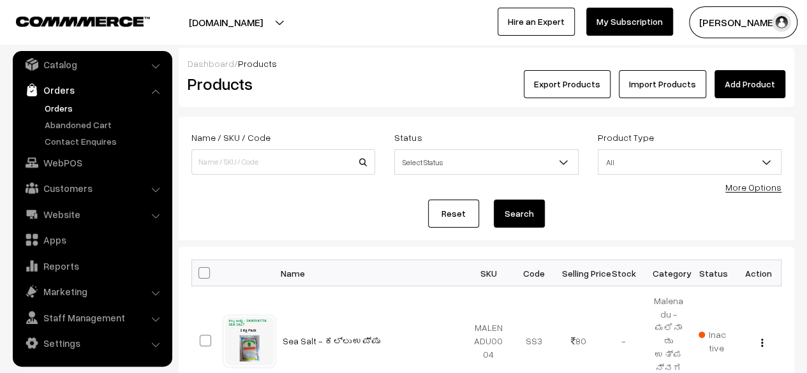
click at [55, 109] on link "Orders" at bounding box center [104, 107] width 126 height 13
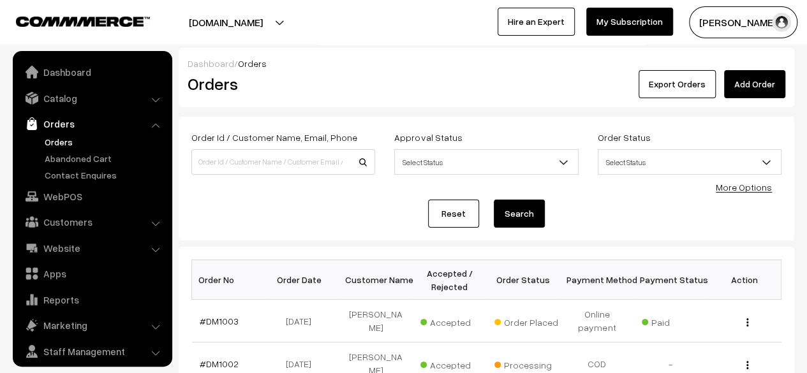
scroll to position [34, 0]
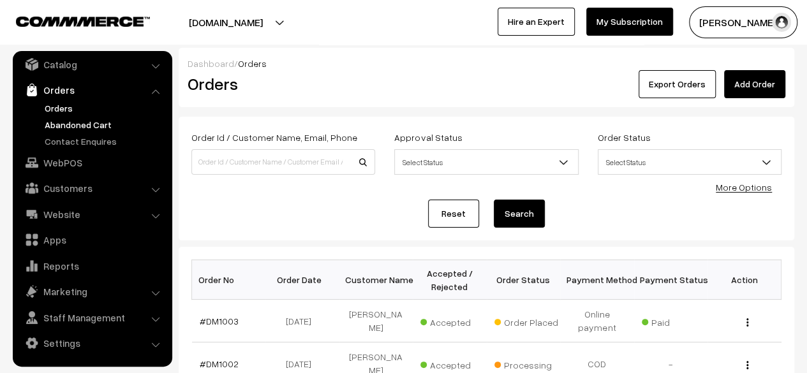
click at [63, 122] on link "Abandoned Cart" at bounding box center [104, 124] width 126 height 13
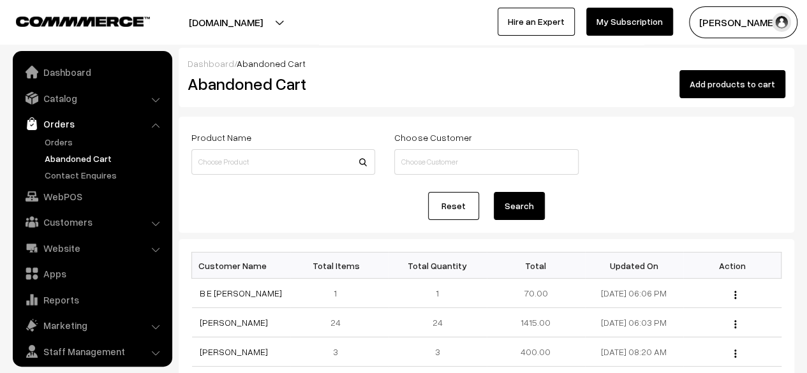
scroll to position [34, 0]
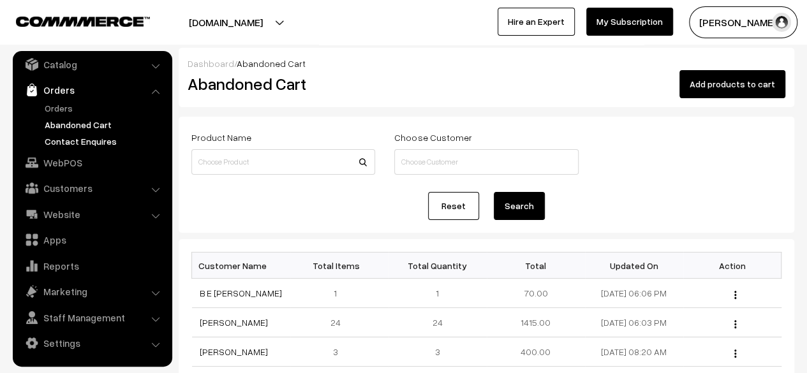
click at [64, 140] on link "Contact Enquires" at bounding box center [104, 141] width 126 height 13
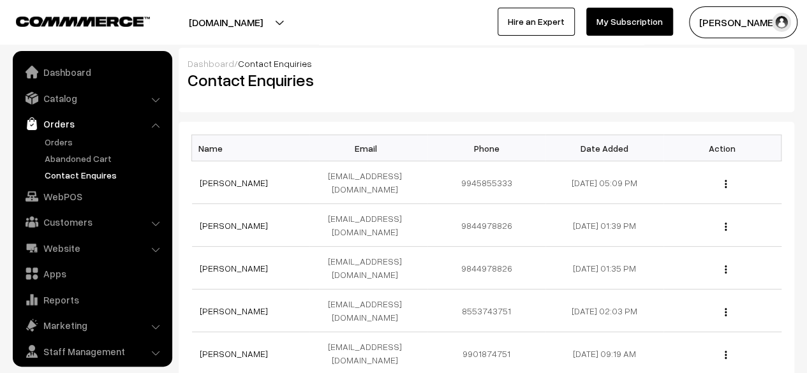
scroll to position [34, 0]
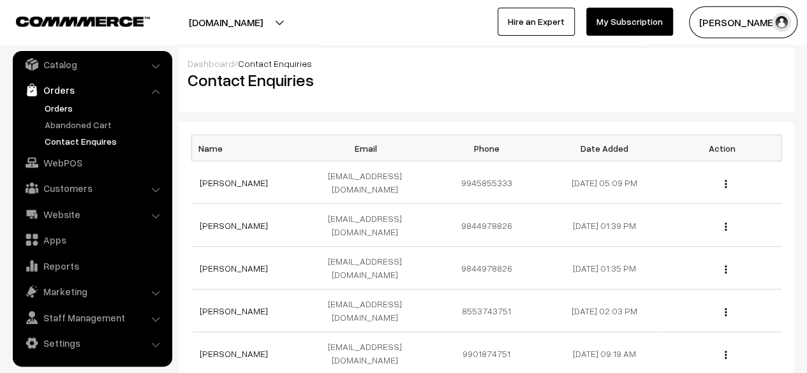
click at [58, 107] on link "Orders" at bounding box center [104, 107] width 126 height 13
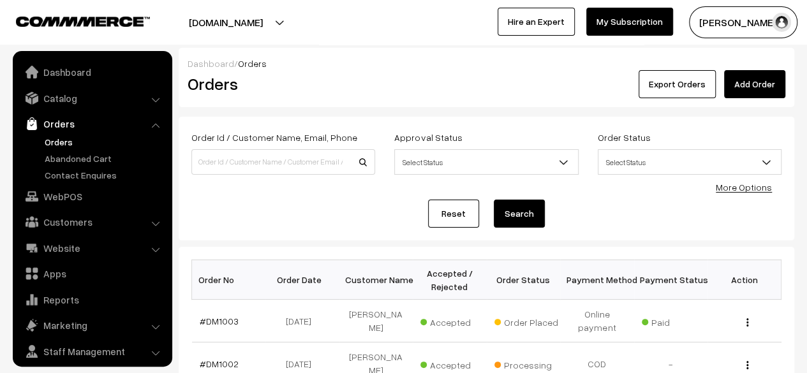
scroll to position [34, 0]
